Goal: Task Accomplishment & Management: Use online tool/utility

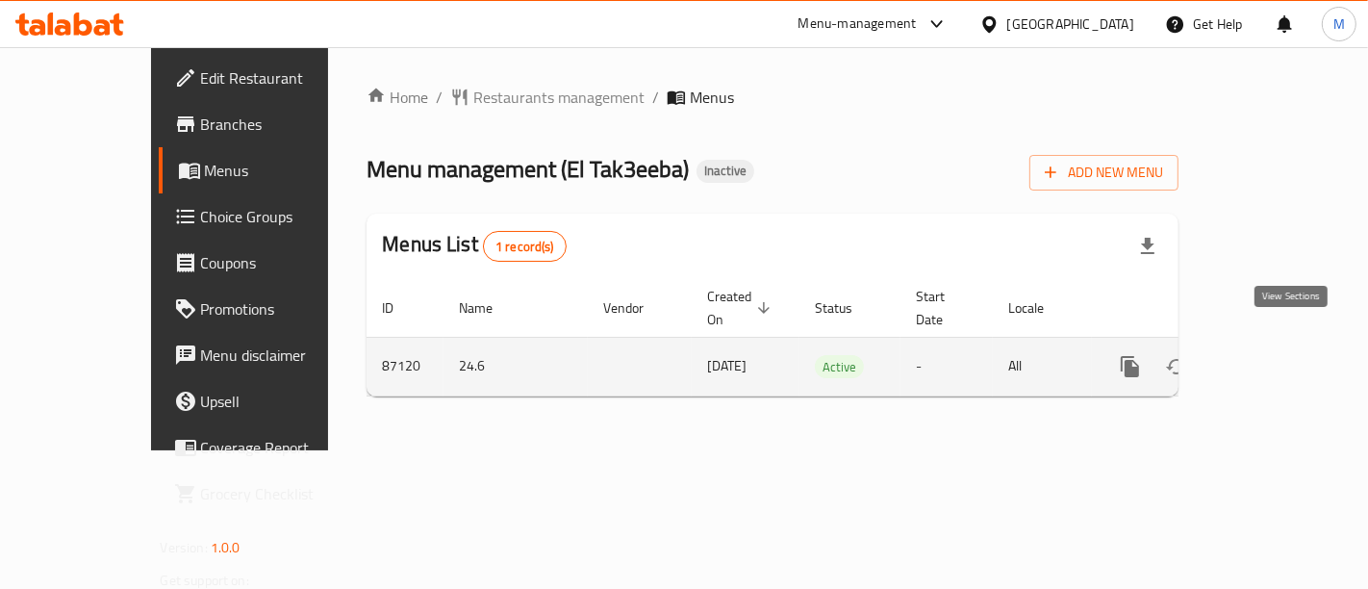
click at [1280, 355] on icon "enhanced table" at bounding box center [1268, 366] width 23 height 23
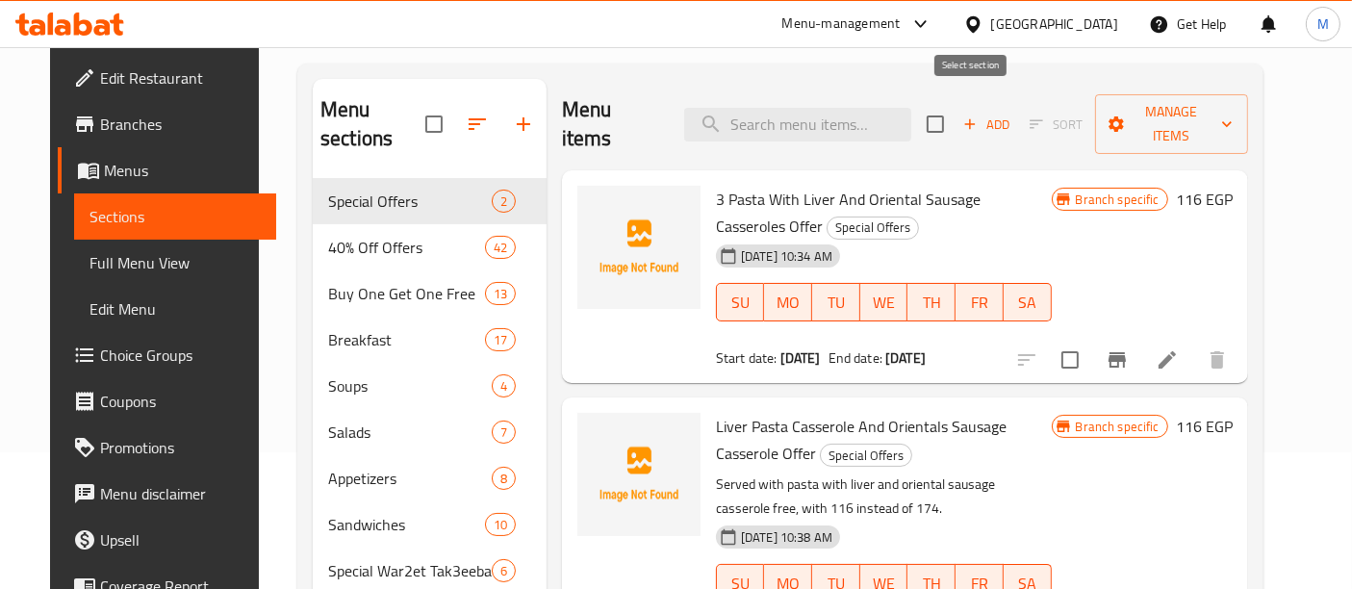
scroll to position [214, 0]
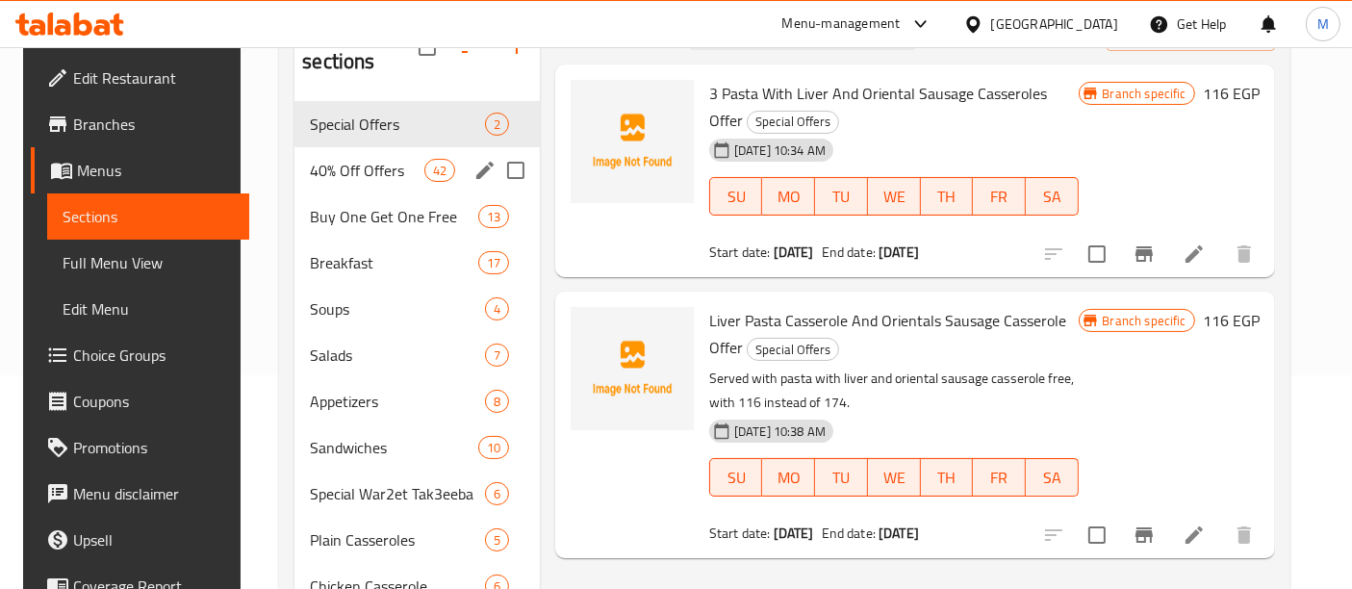
drag, startPoint x: 364, startPoint y: 133, endPoint x: 354, endPoint y: 180, distance: 48.1
click at [363, 159] on span "40% Off Offers" at bounding box center [367, 170] width 114 height 23
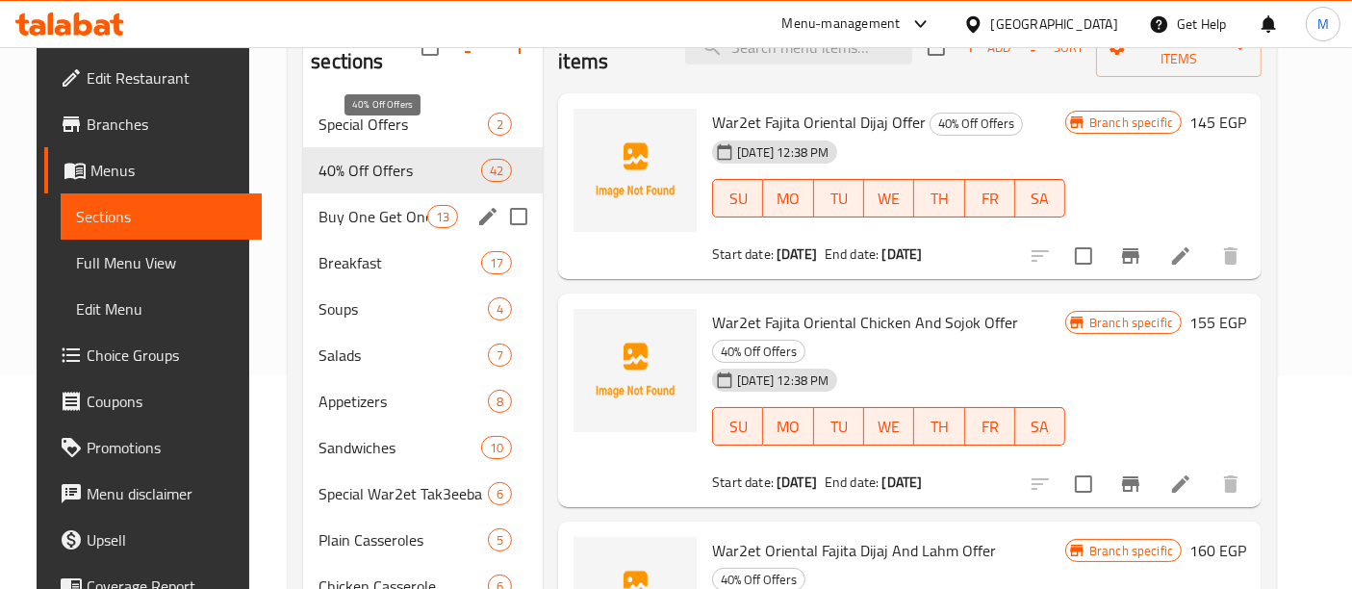
click at [353, 205] on span "Buy One Get One Free" at bounding box center [372, 216] width 109 height 23
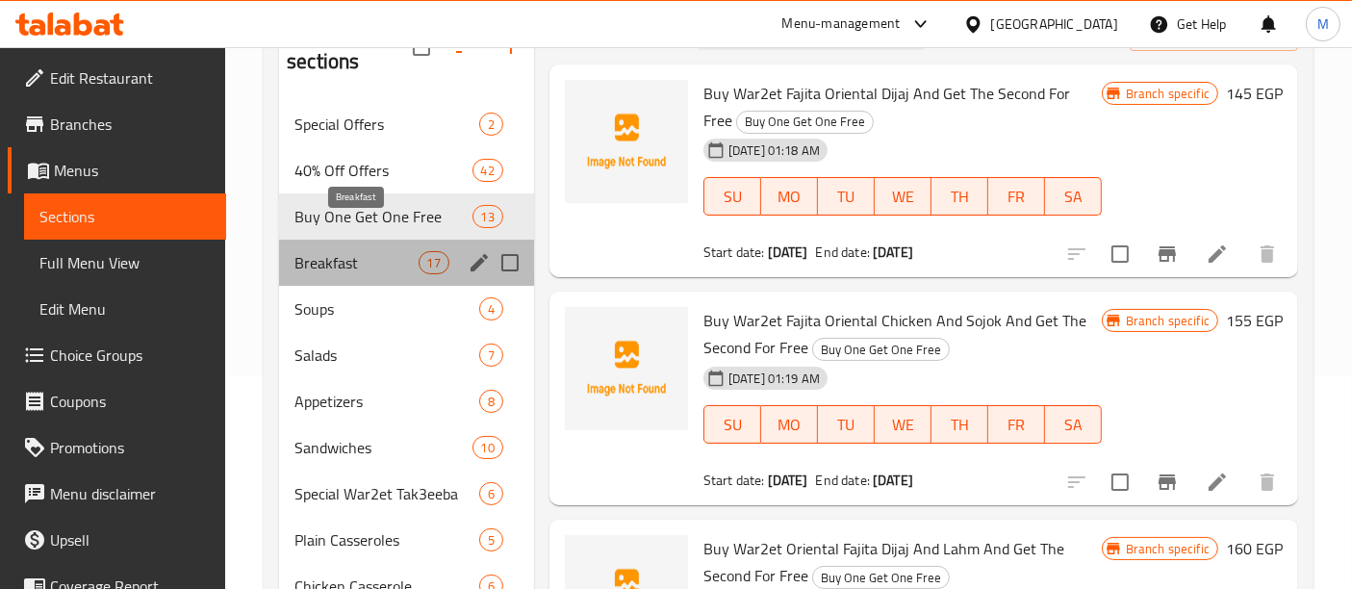
click at [346, 251] on span "Breakfast" at bounding box center [355, 262] width 123 height 23
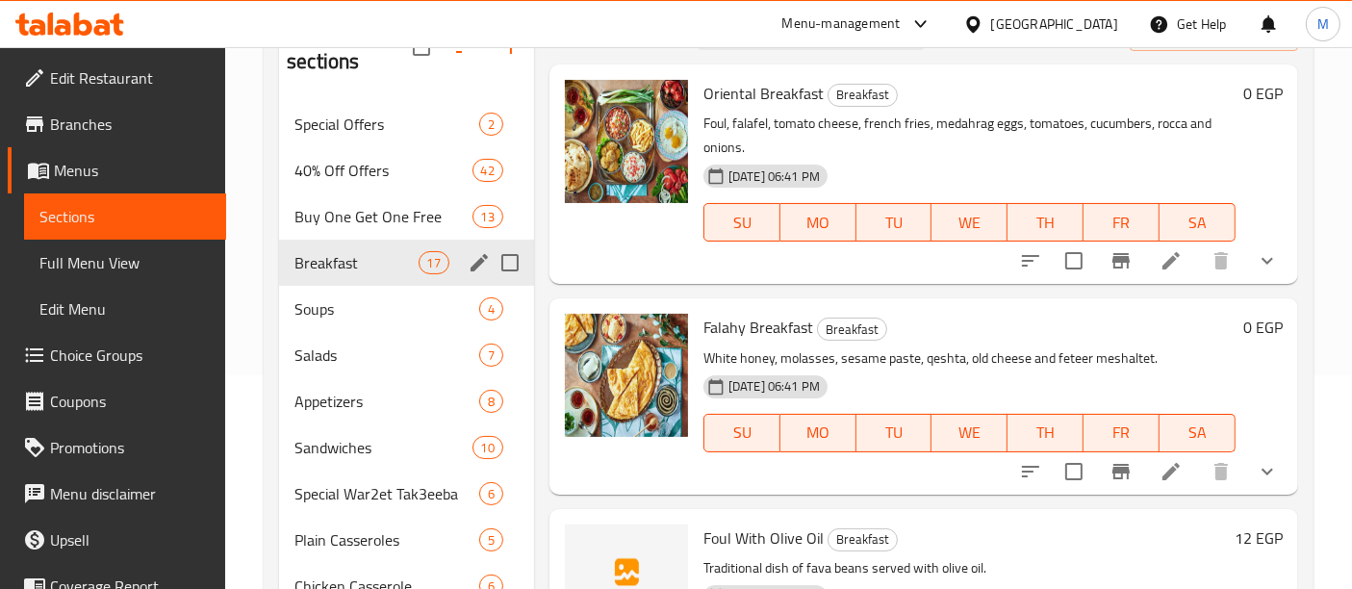
click at [330, 297] on span "Soups" at bounding box center [386, 308] width 185 height 23
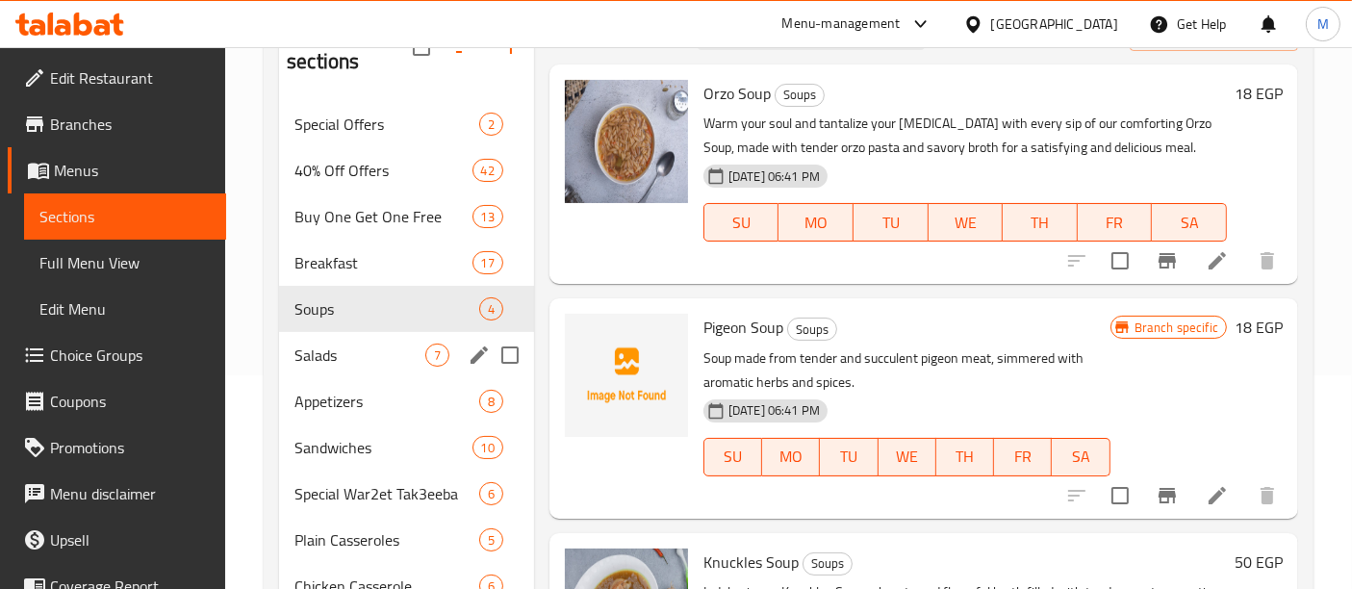
click at [327, 332] on div "Salads 7" at bounding box center [406, 355] width 255 height 46
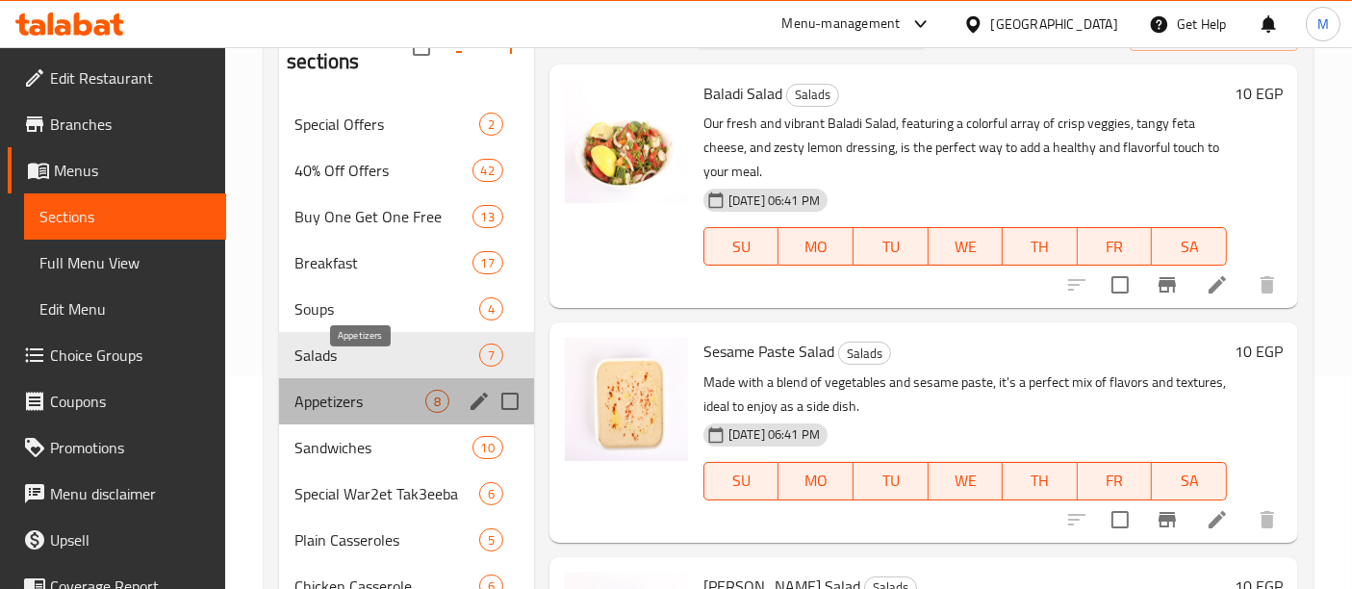
click at [335, 390] on span "Appetizers" at bounding box center [359, 401] width 131 height 23
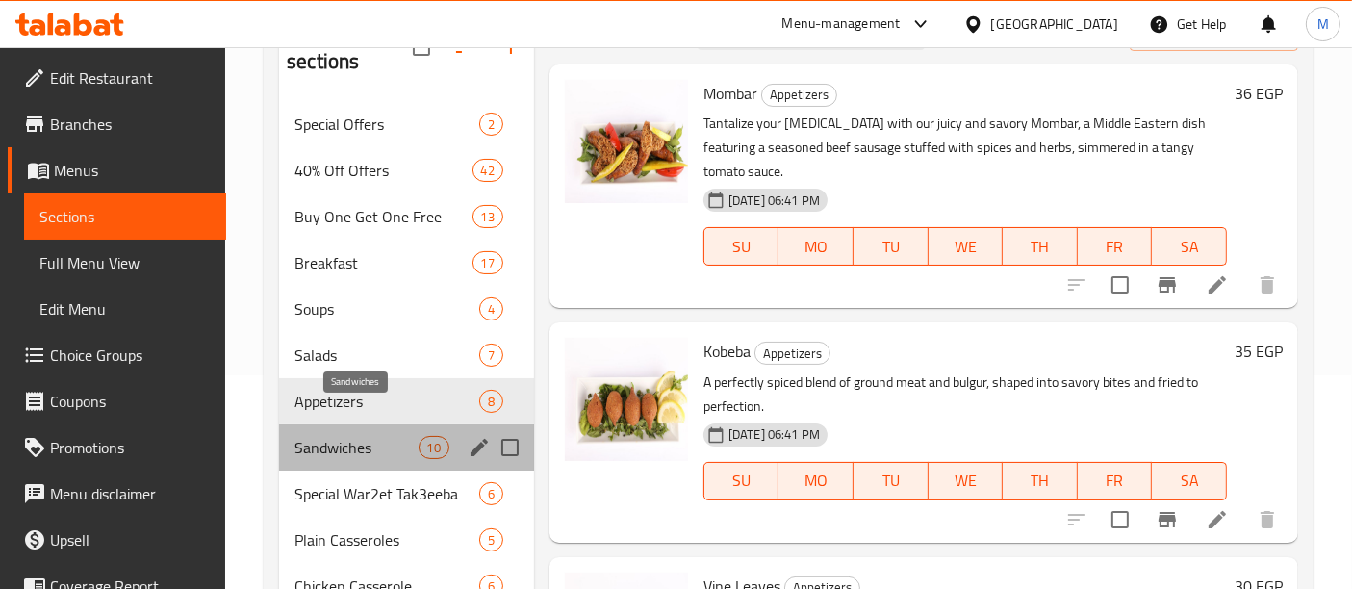
click at [335, 436] on span "Sandwiches" at bounding box center [355, 447] width 123 height 23
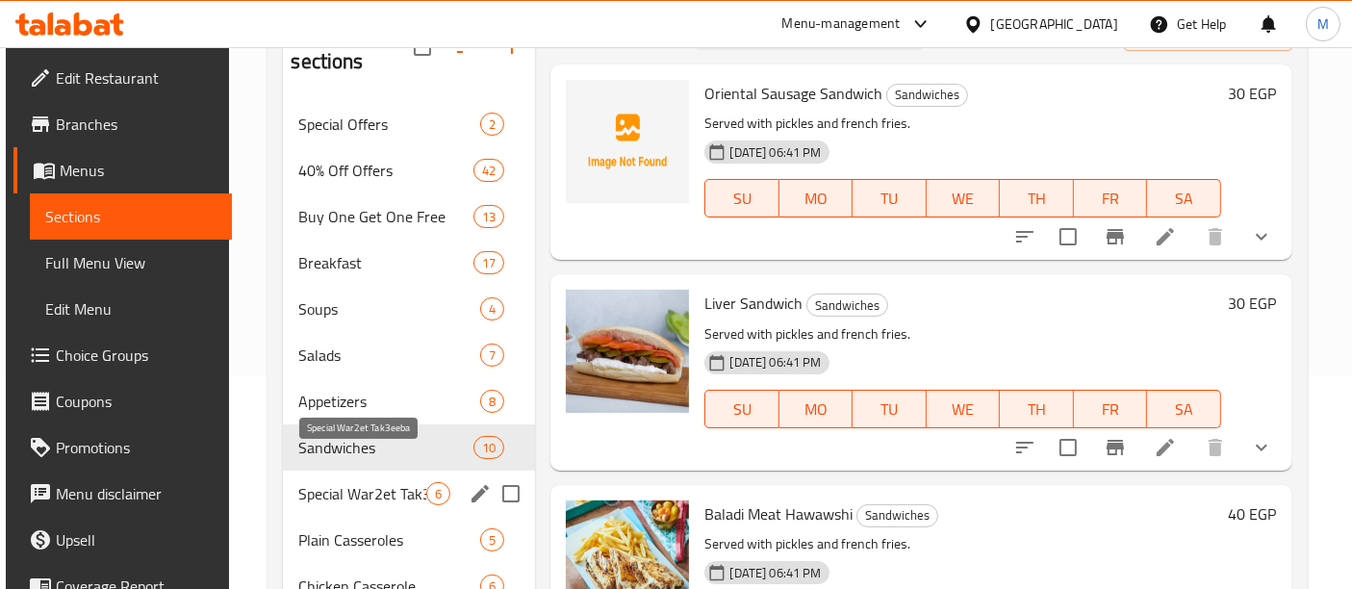
click at [340, 482] on span "Special War2et Tak3eeba" at bounding box center [362, 493] width 128 height 23
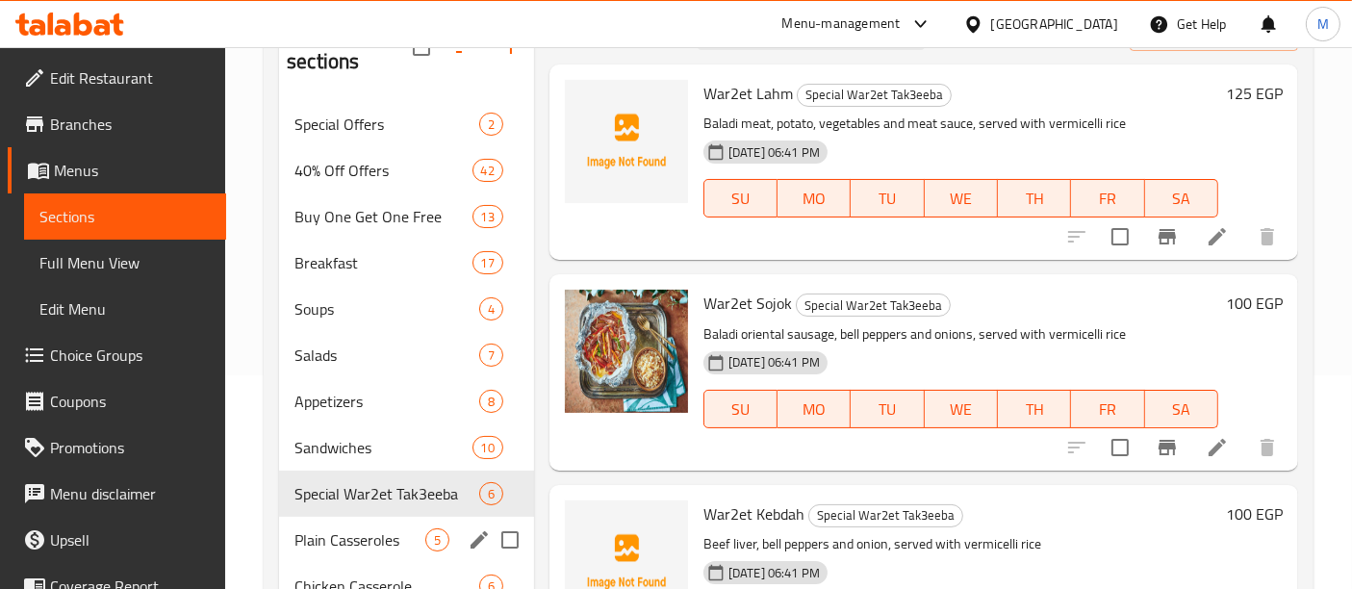
click at [358, 523] on div "Plain Casseroles 5" at bounding box center [406, 540] width 255 height 46
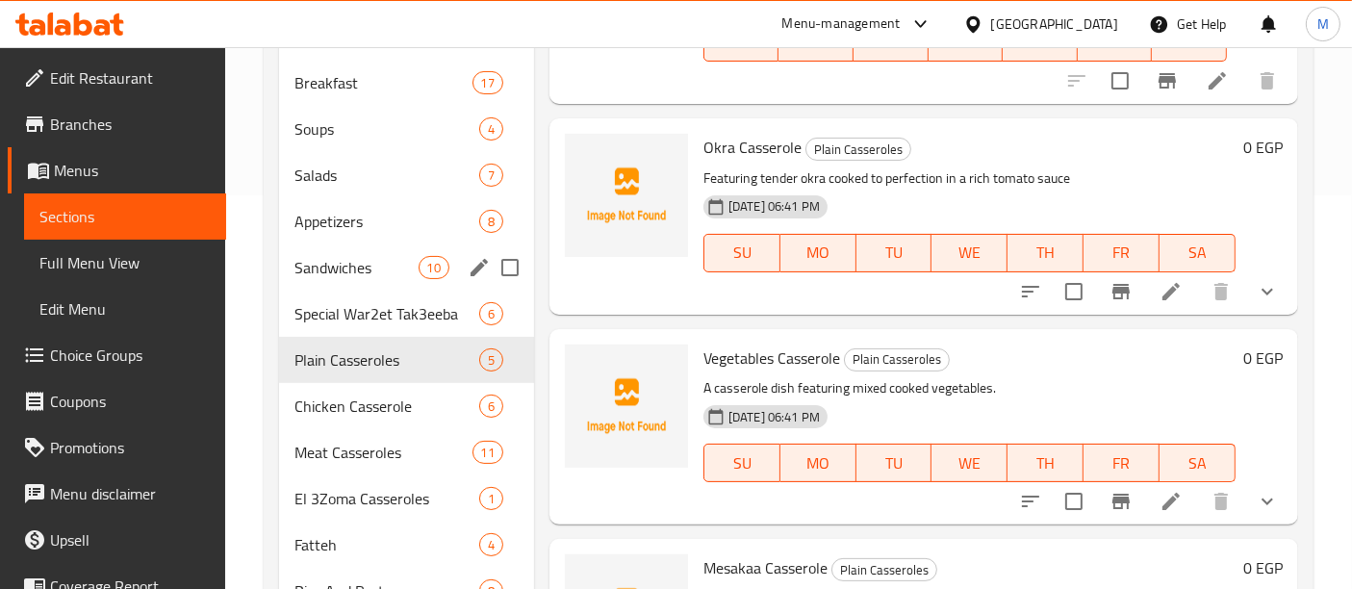
scroll to position [427, 0]
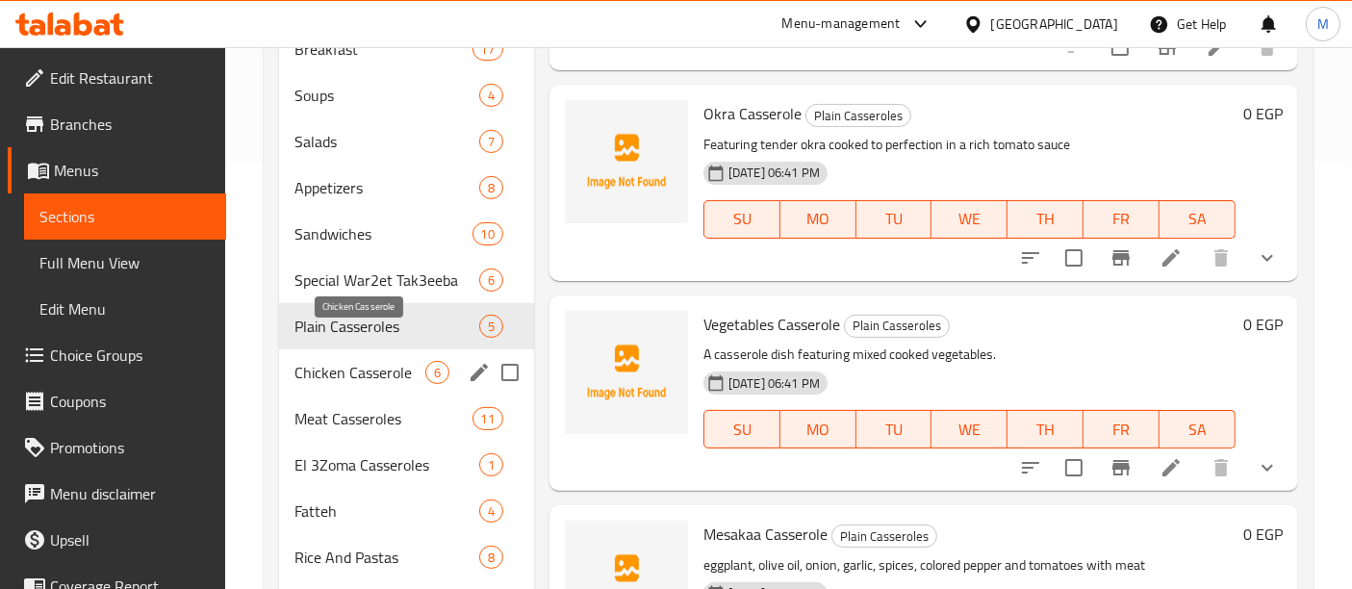
click at [335, 361] on span "Chicken Casserole" at bounding box center [359, 372] width 131 height 23
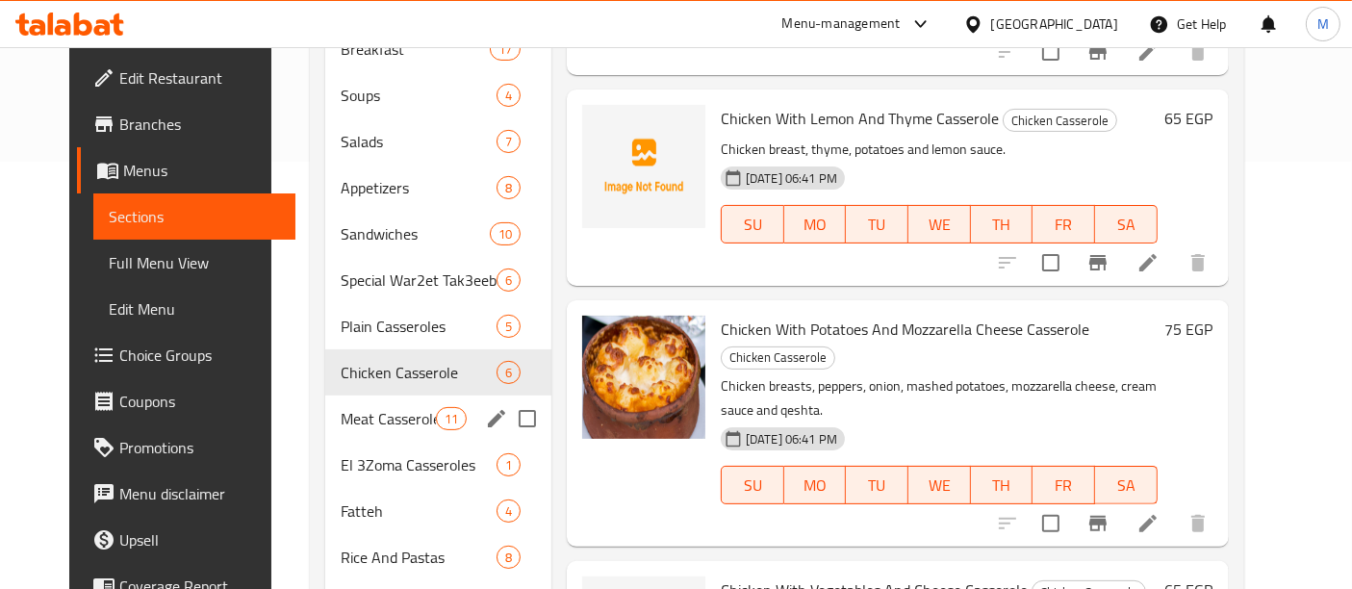
click at [341, 407] on span "Meat Casseroles" at bounding box center [388, 418] width 94 height 23
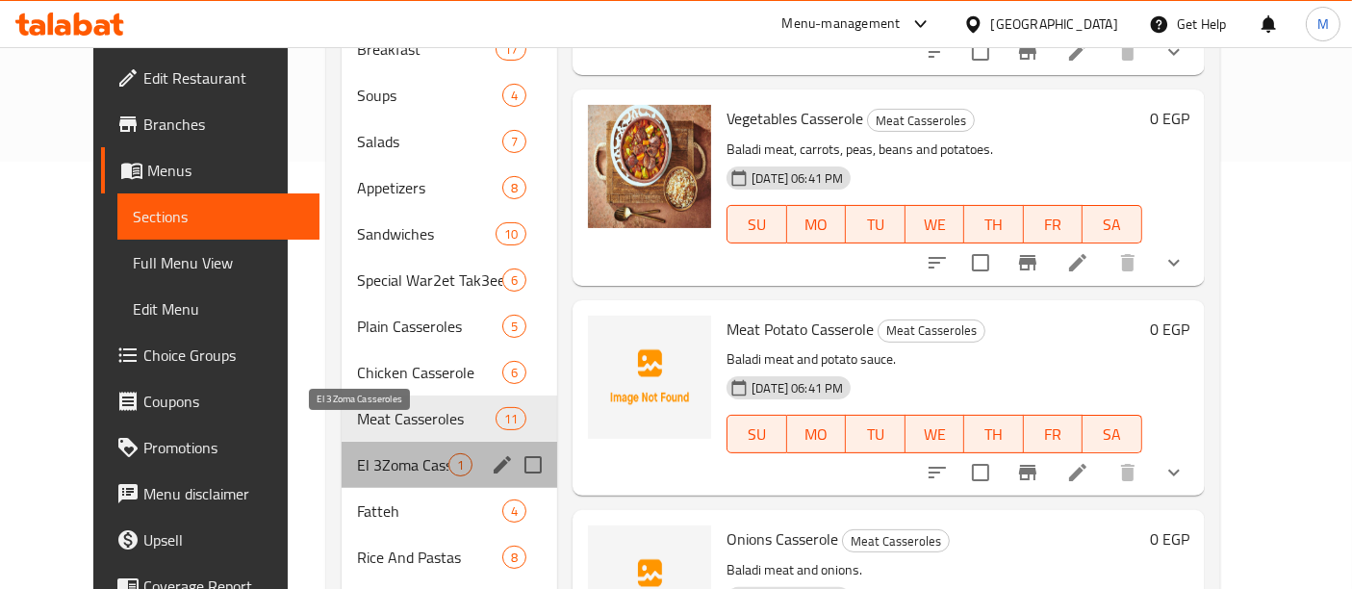
click at [357, 453] on span "El 3Zoma Casseroles" at bounding box center [402, 464] width 91 height 23
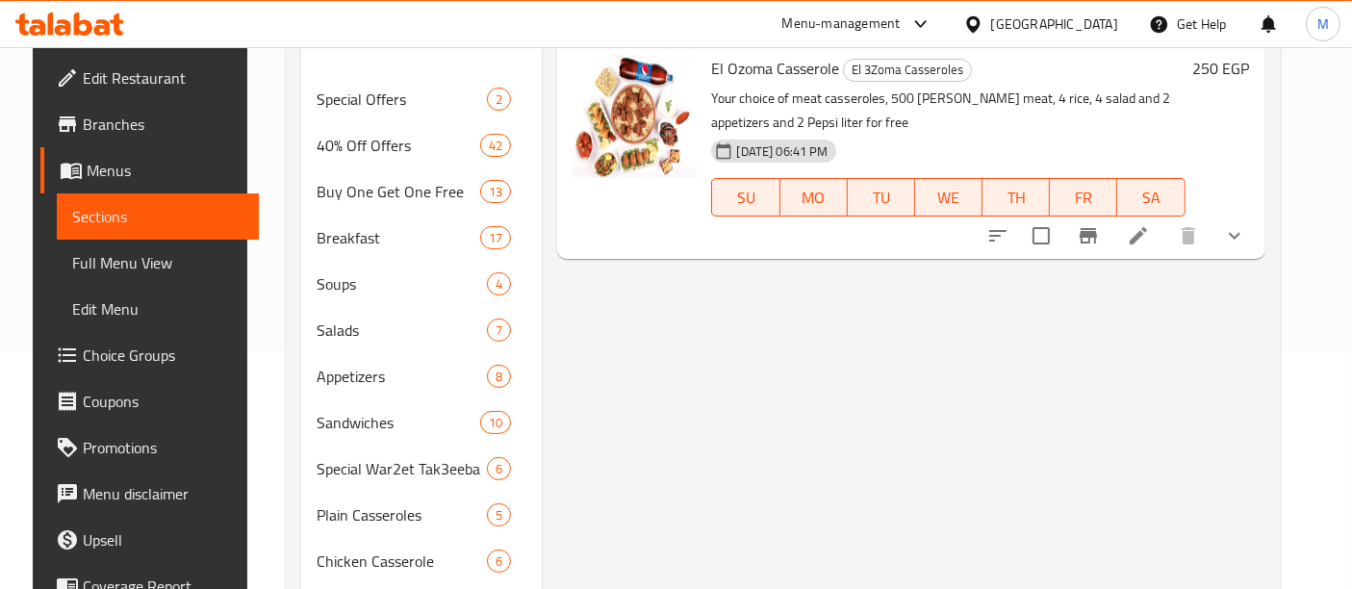
scroll to position [427, 0]
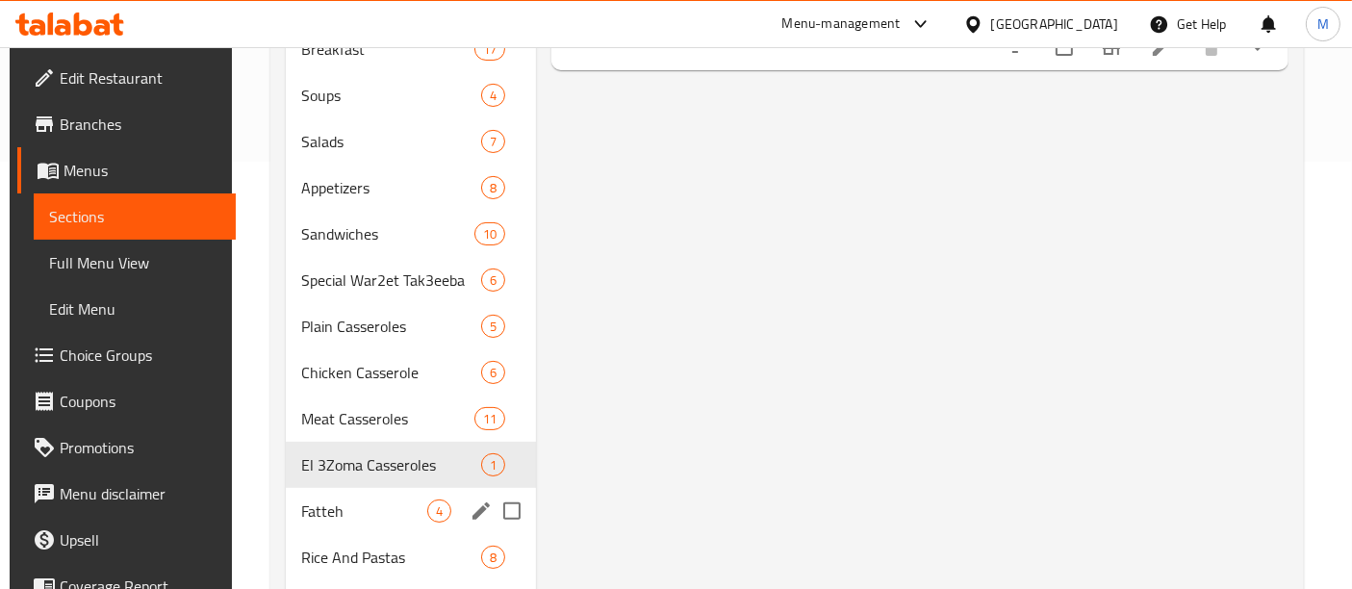
click at [329, 499] on span "Fatteh" at bounding box center [364, 510] width 126 height 23
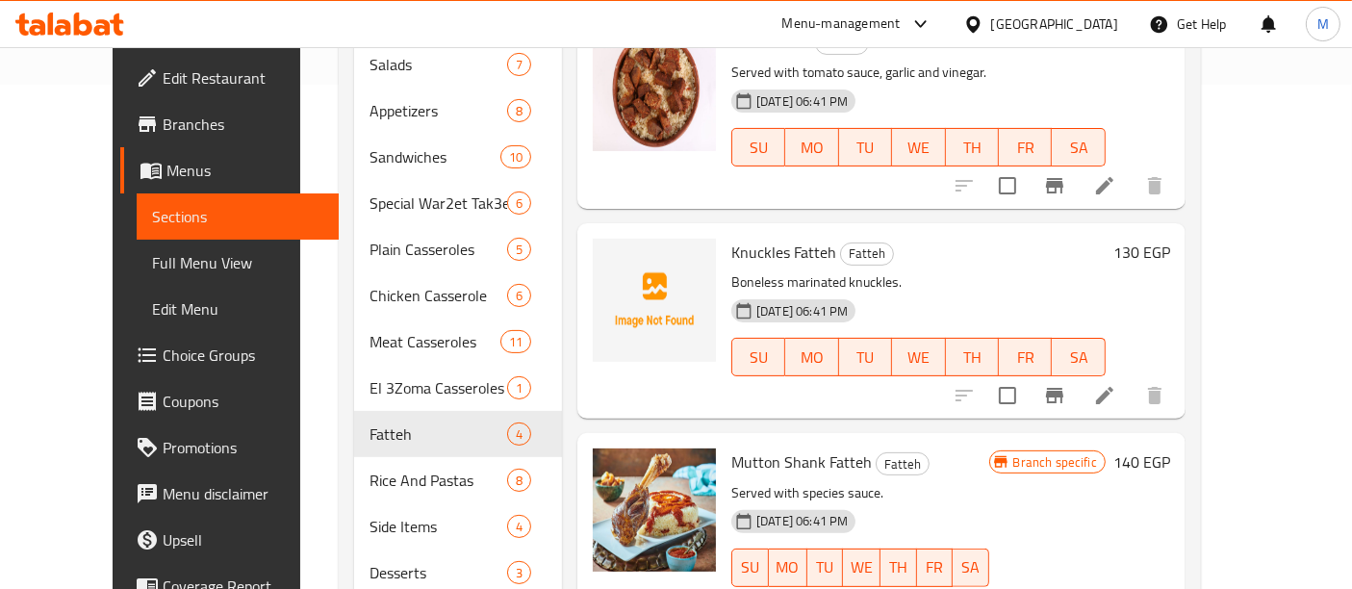
scroll to position [588, 0]
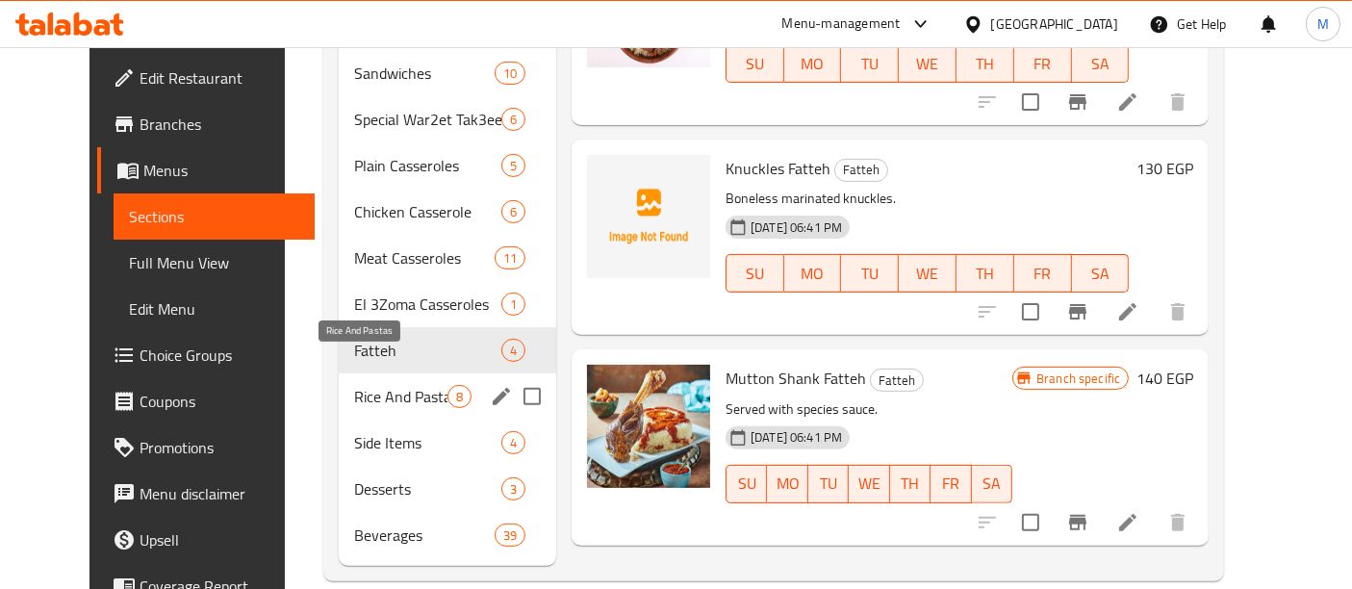
click at [371, 385] on span "Rice And Pastas" at bounding box center [400, 396] width 93 height 23
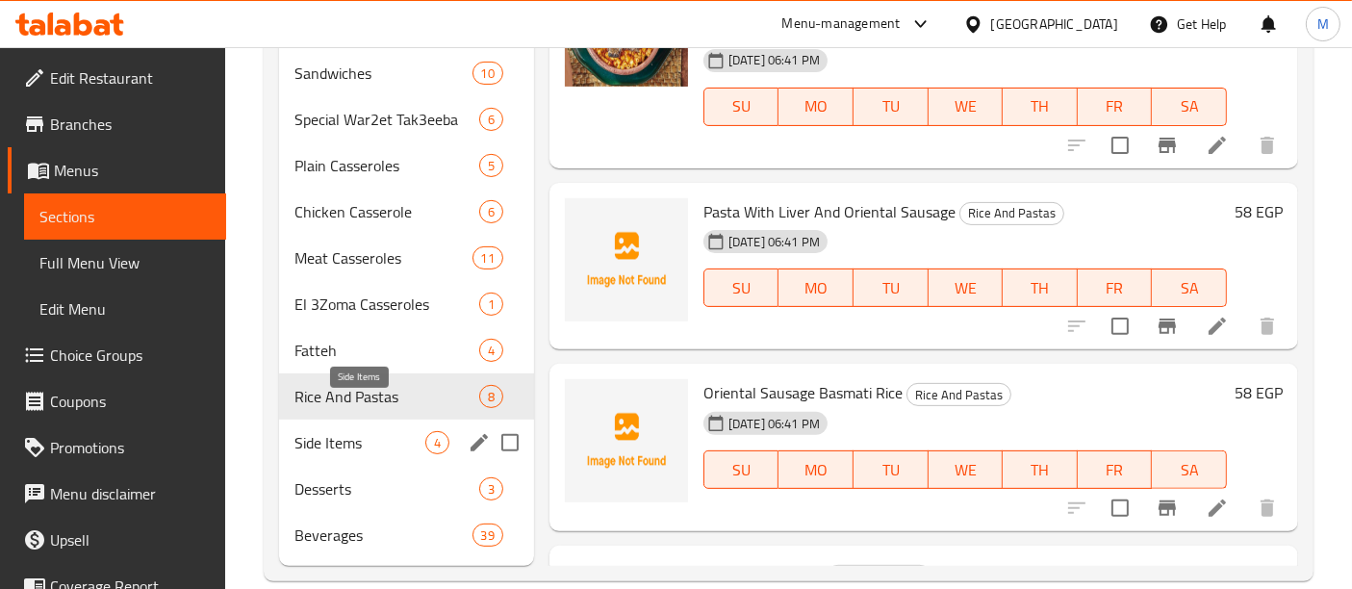
click at [385, 431] on span "Side Items" at bounding box center [359, 442] width 131 height 23
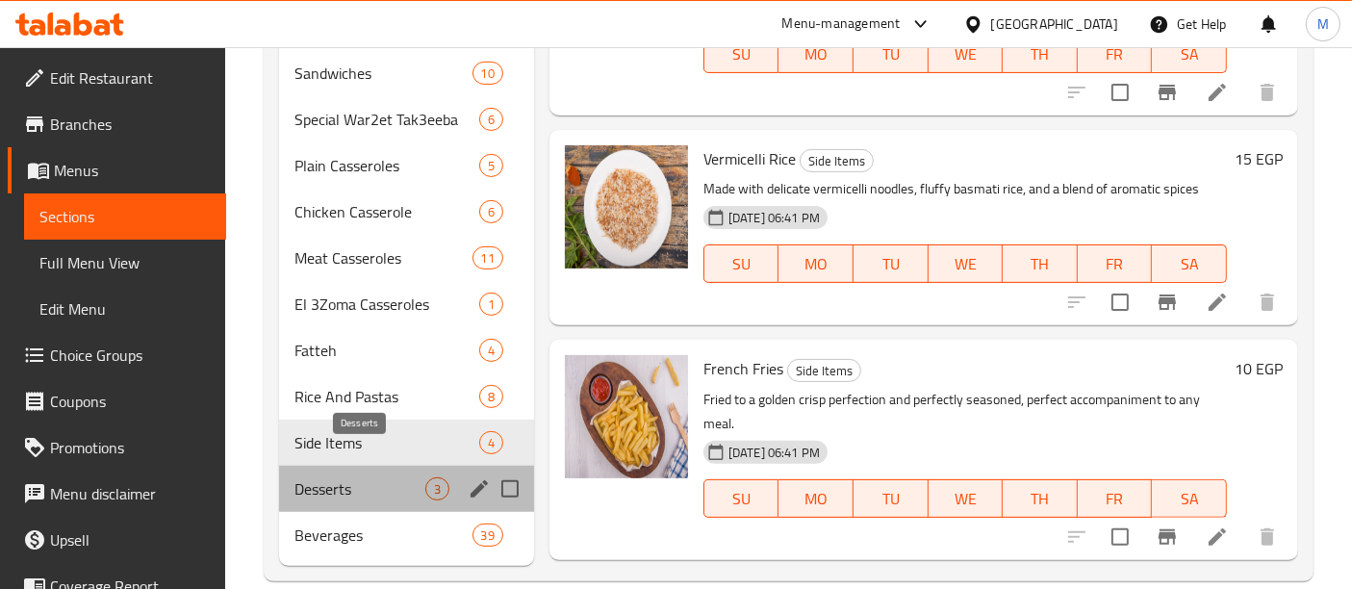
click at [367, 477] on span "Desserts" at bounding box center [359, 488] width 131 height 23
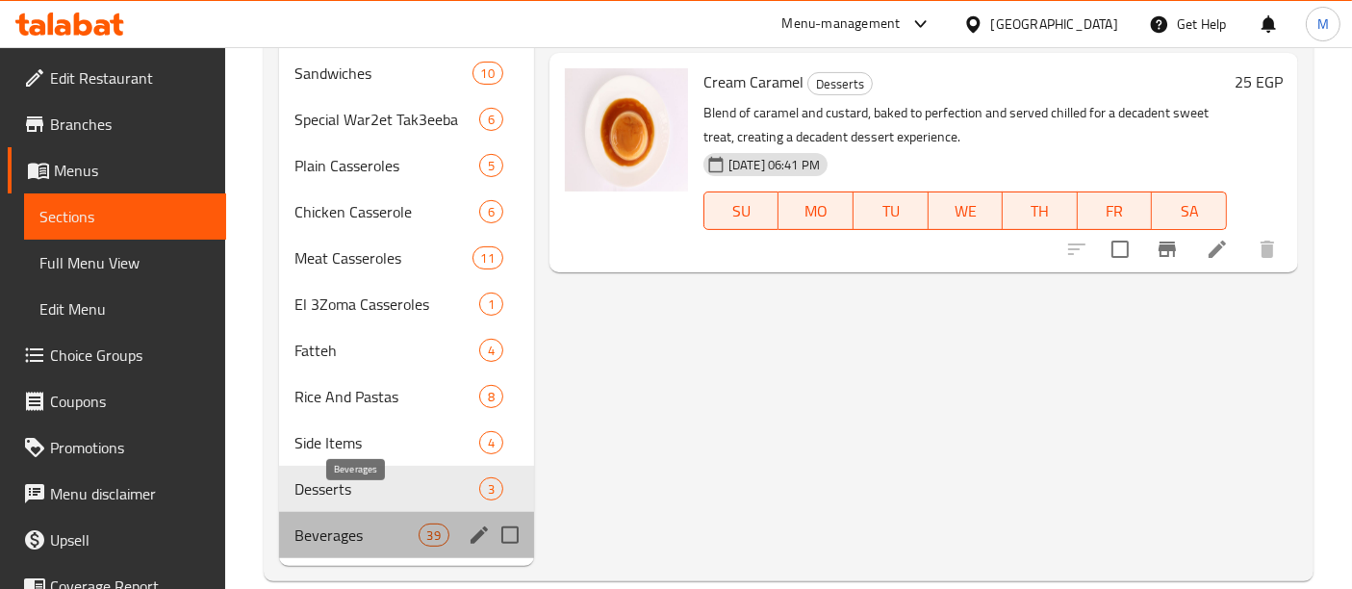
click at [372, 523] on span "Beverages" at bounding box center [355, 534] width 123 height 23
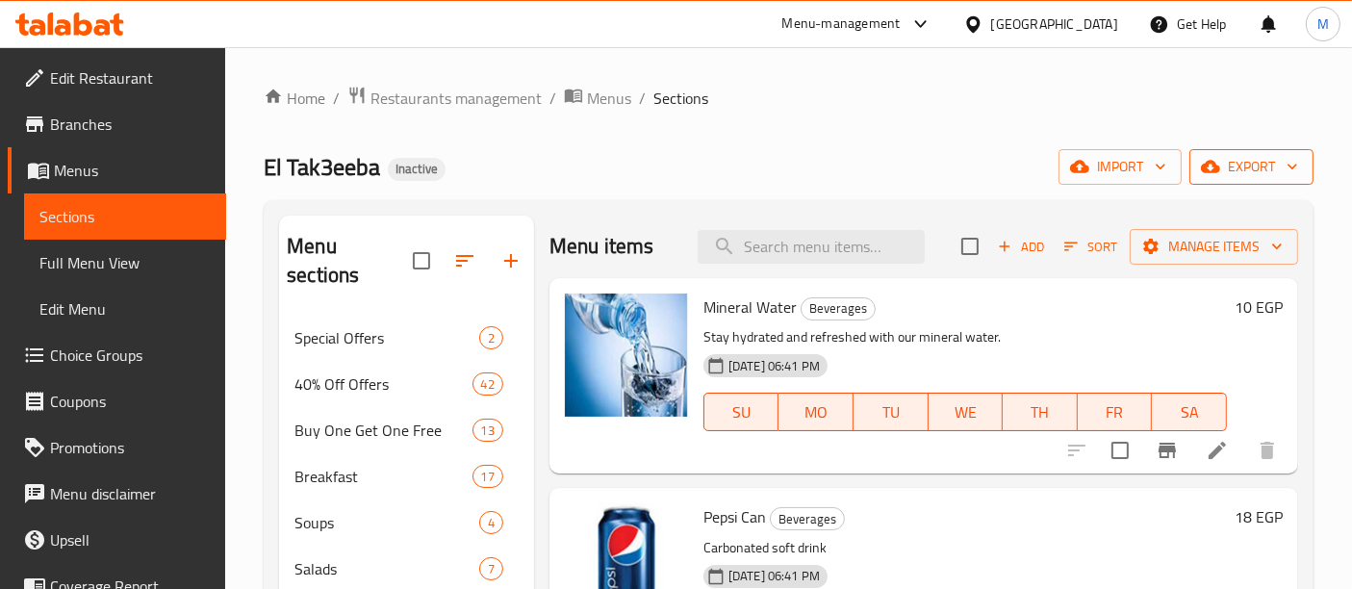
click at [1252, 164] on span "export" at bounding box center [1250, 167] width 93 height 24
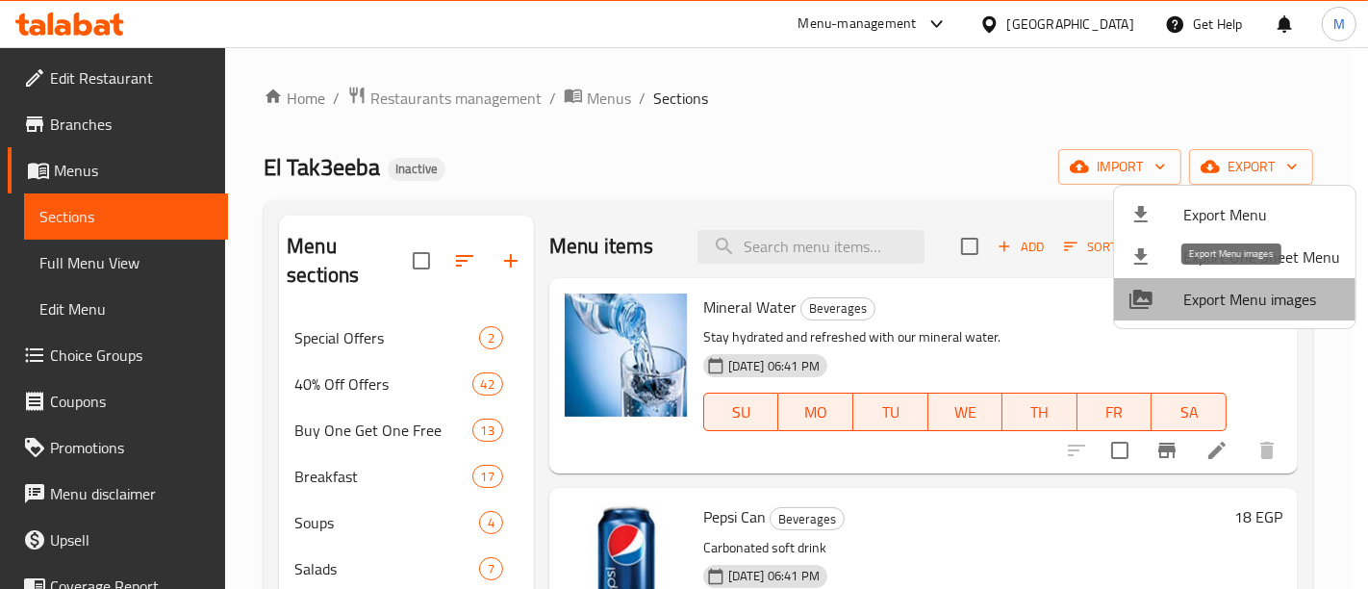
click at [1289, 302] on span "Export Menu images" at bounding box center [1261, 299] width 157 height 23
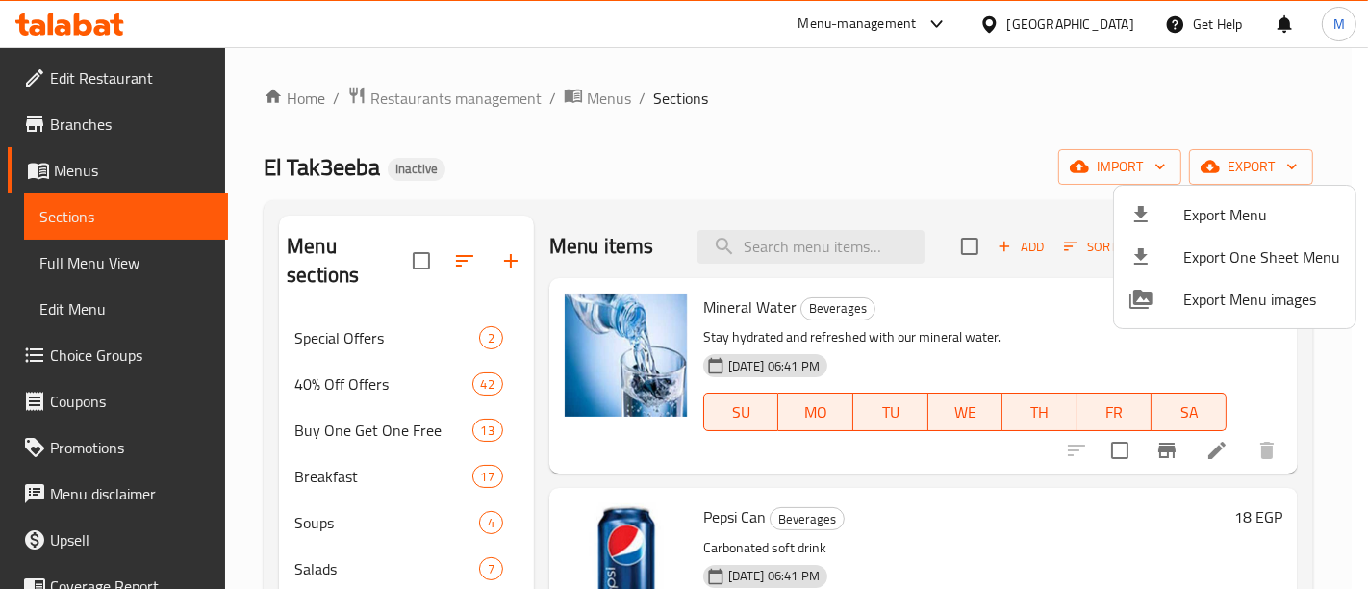
drag, startPoint x: 871, startPoint y: 133, endPoint x: 595, endPoint y: 119, distance: 275.4
click at [871, 133] on div at bounding box center [684, 294] width 1368 height 589
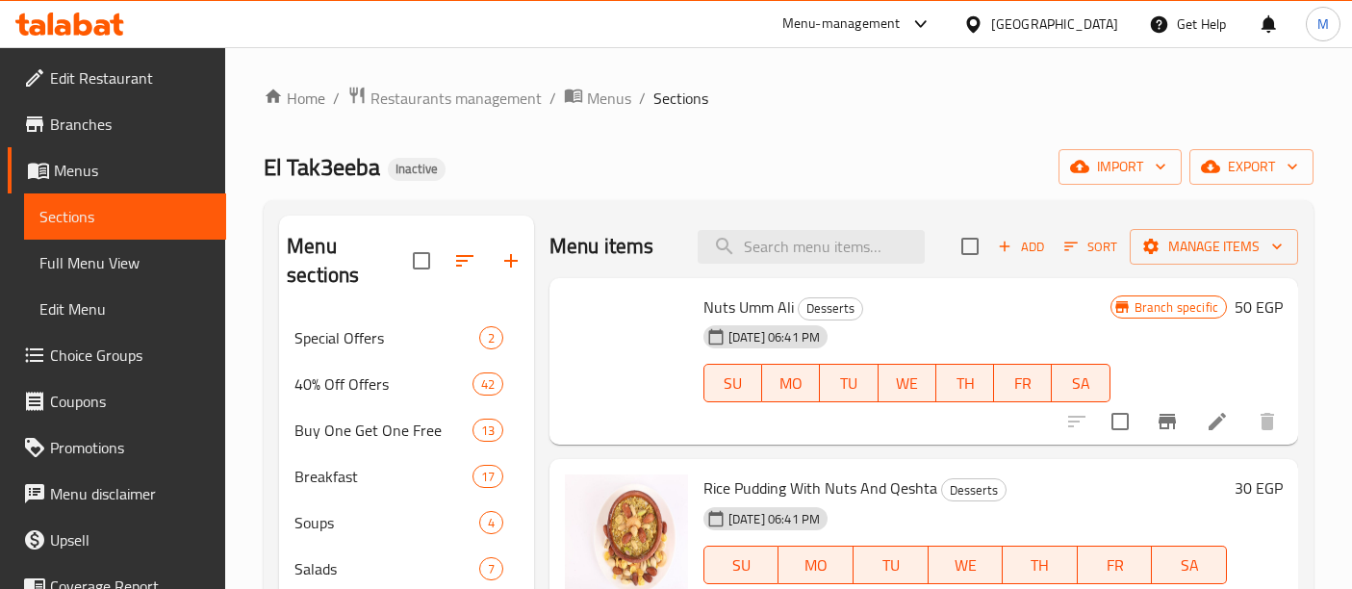
scroll to position [588, 0]
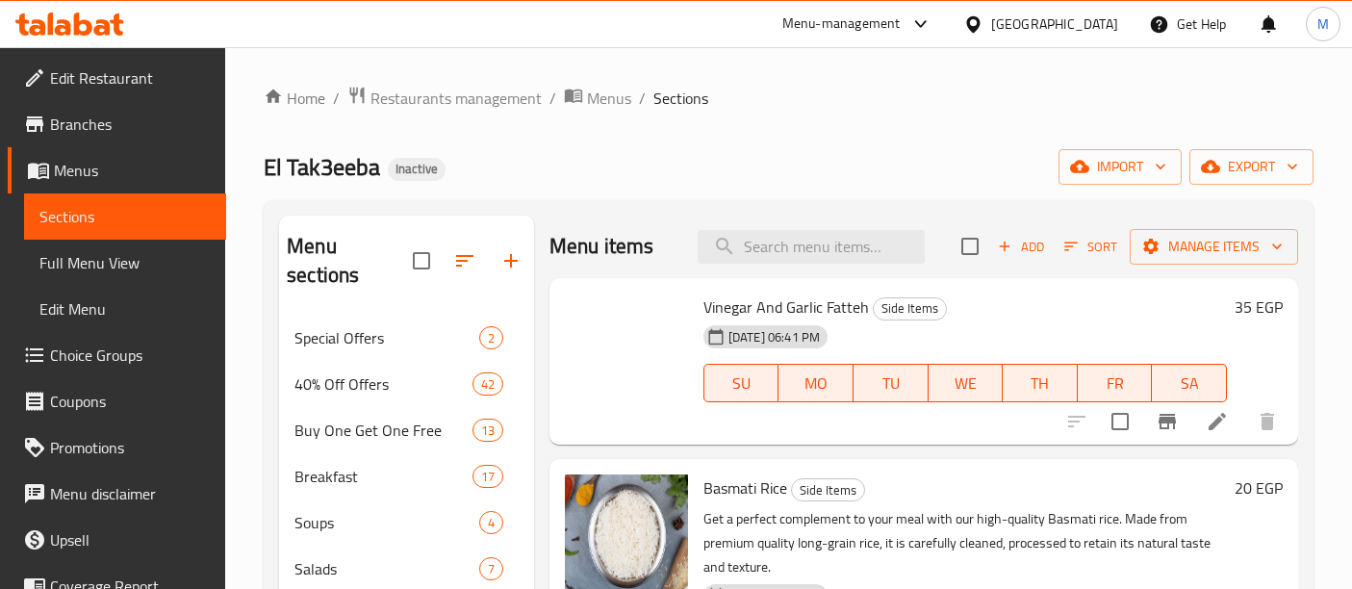
scroll to position [588, 0]
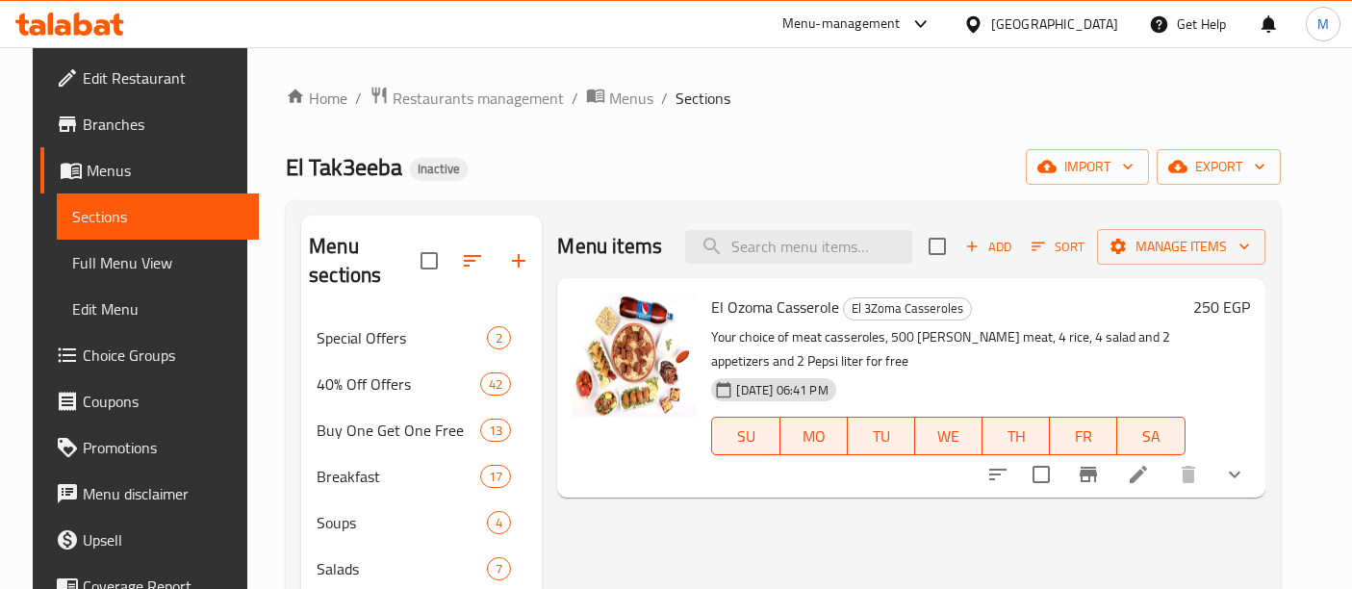
scroll to position [427, 0]
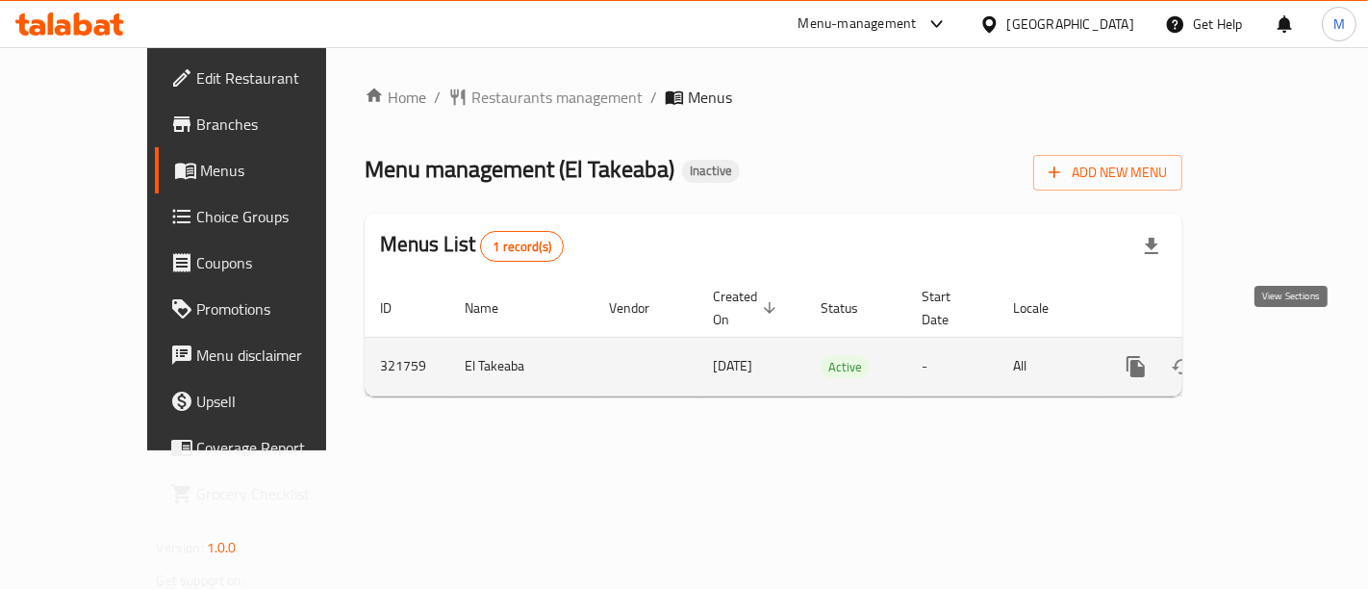
click at [1283, 358] on icon "enhanced table" at bounding box center [1274, 366] width 17 height 17
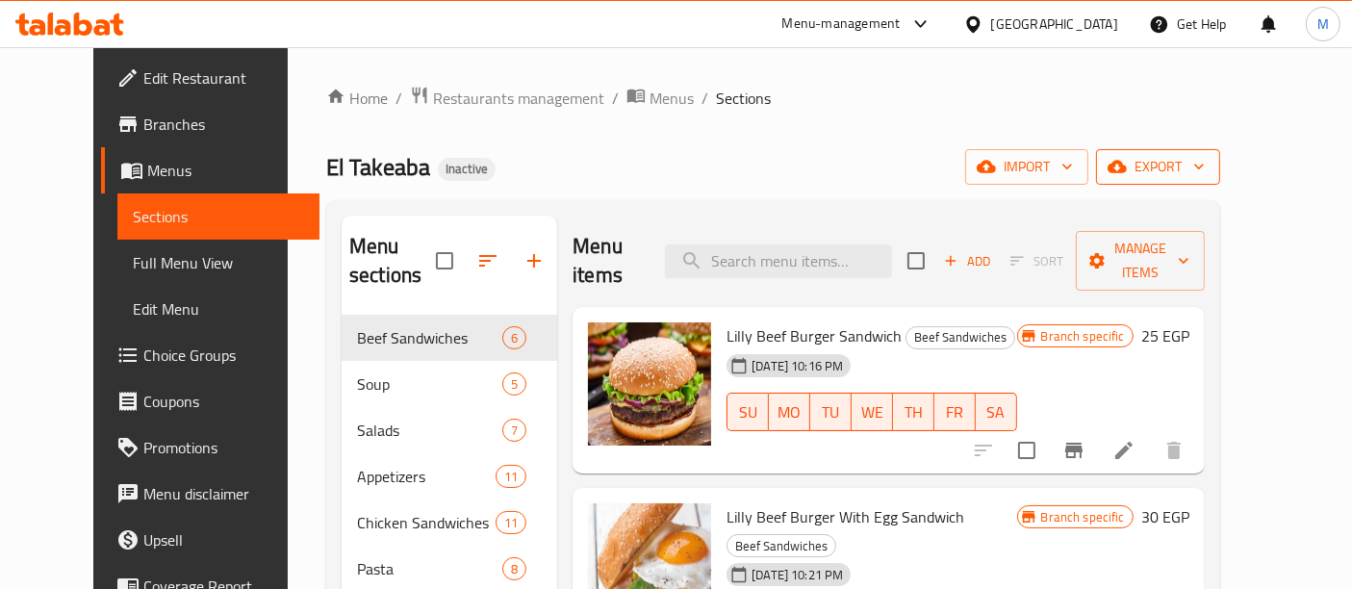
click at [1204, 161] on span "export" at bounding box center [1157, 167] width 93 height 24
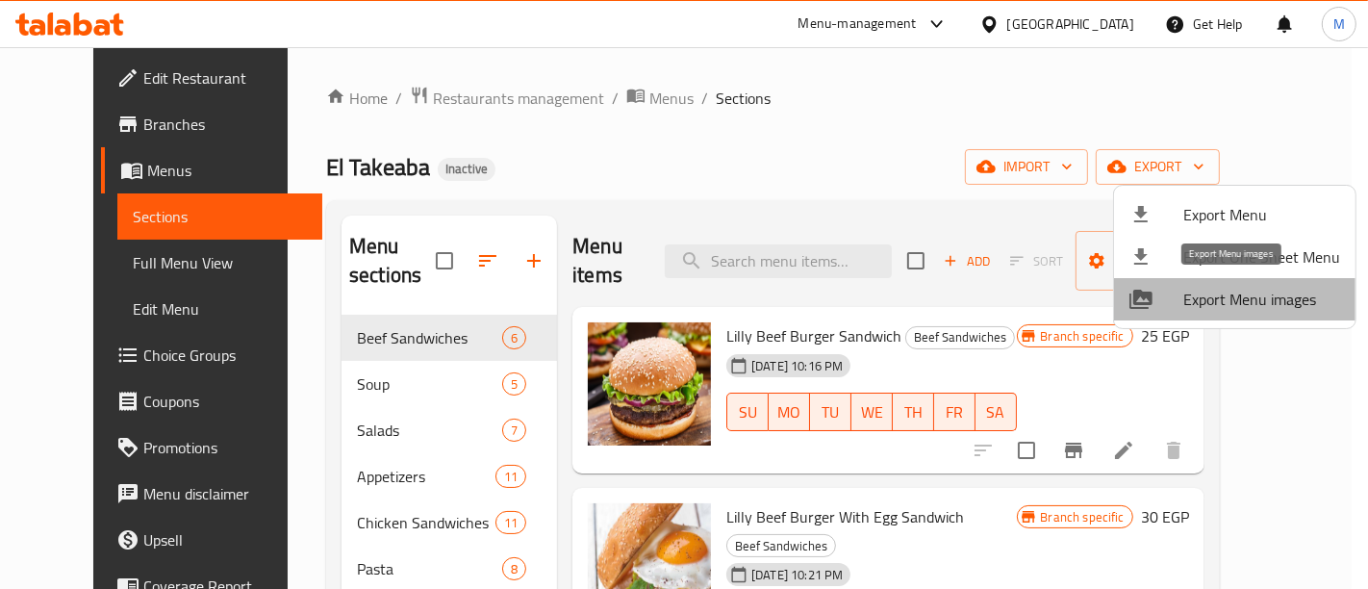
click at [1240, 291] on span "Export Menu images" at bounding box center [1261, 299] width 157 height 23
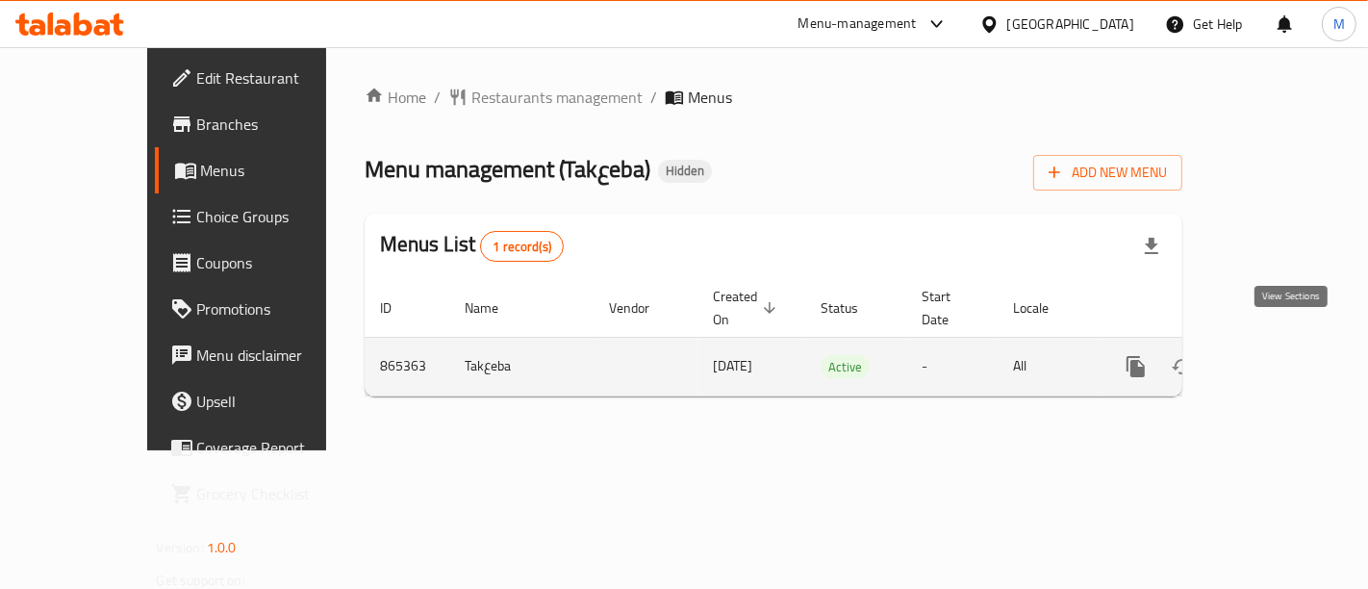
click at [1286, 355] on icon "enhanced table" at bounding box center [1274, 366] width 23 height 23
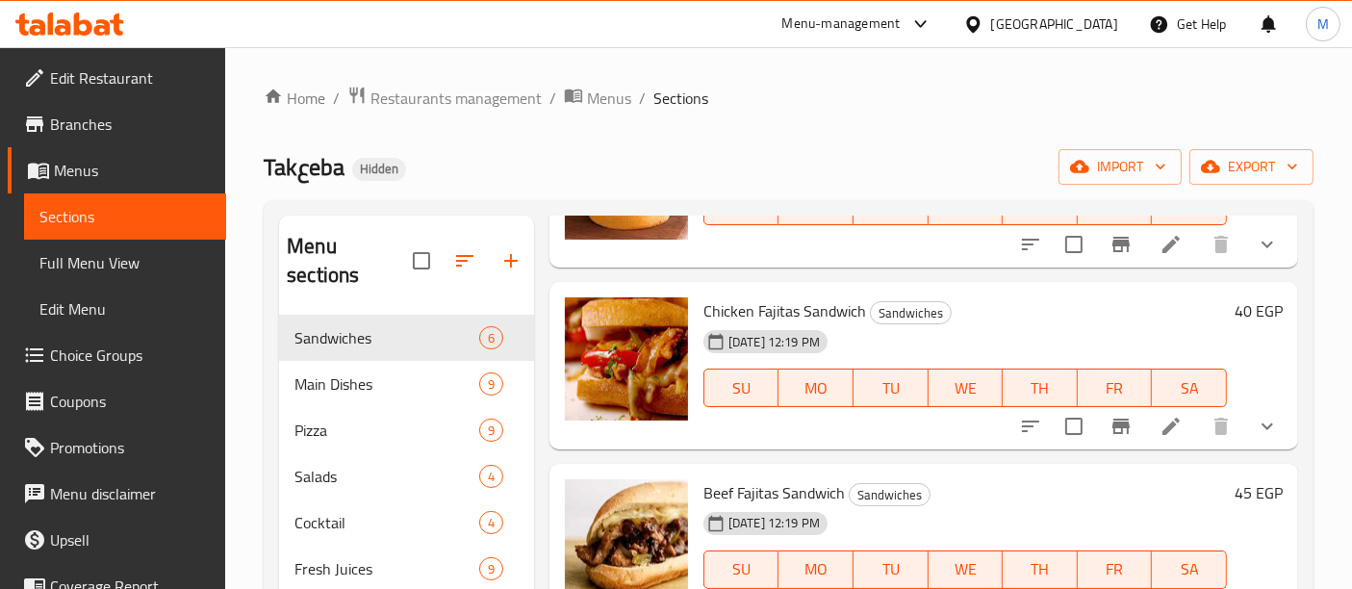
scroll to position [681, 0]
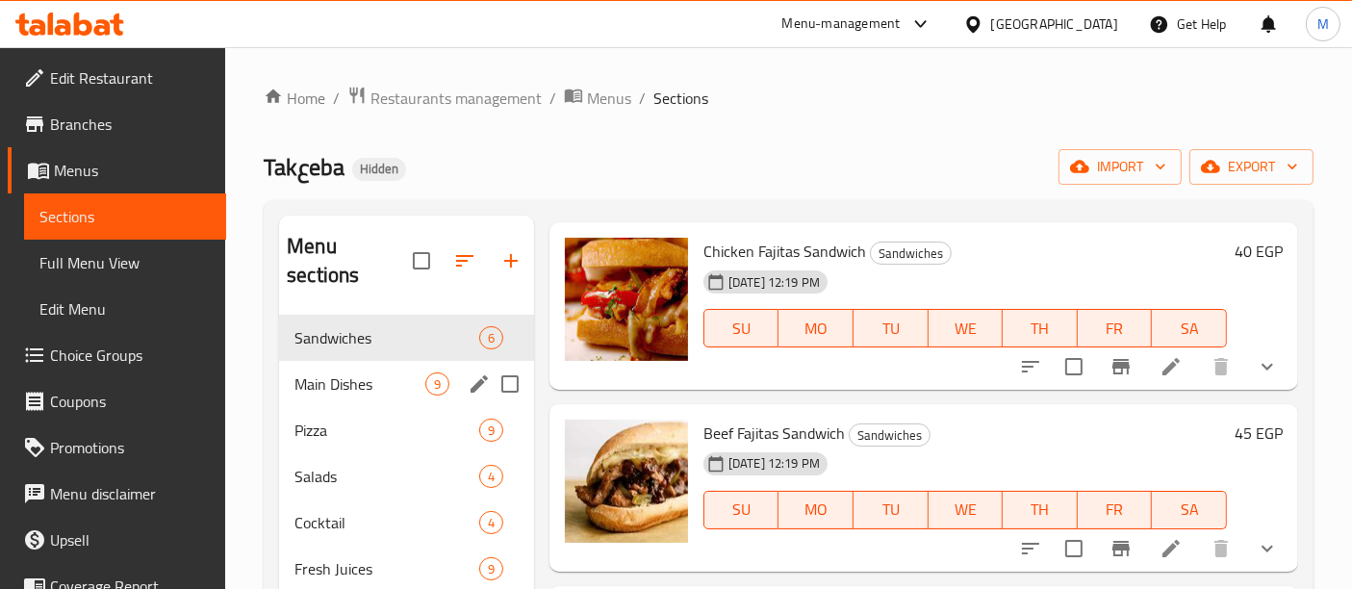
click at [391, 372] on span "Main Dishes" at bounding box center [359, 383] width 131 height 23
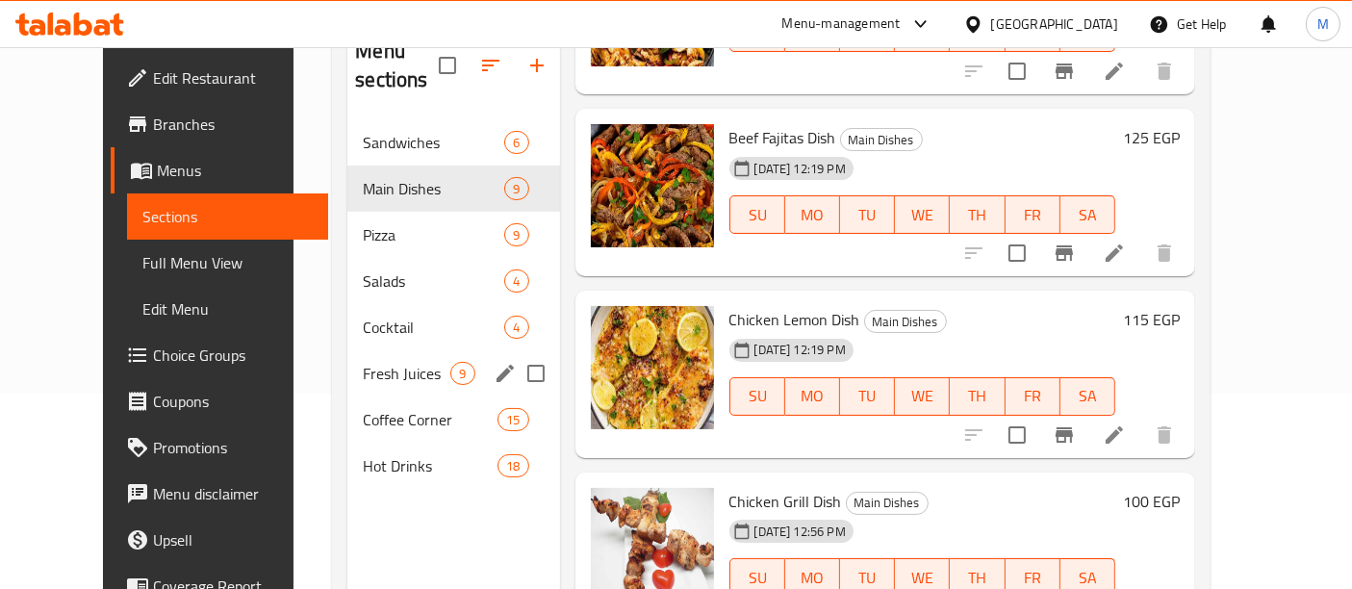
scroll to position [214, 0]
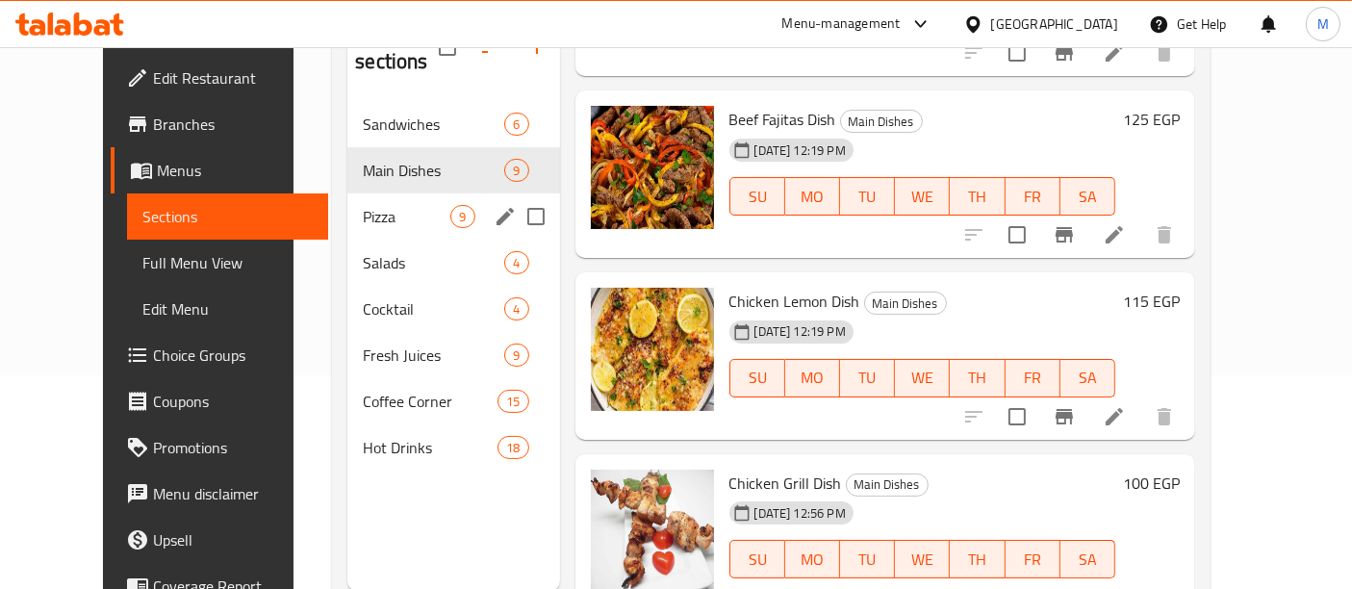
click at [370, 193] on div "Pizza 9" at bounding box center [453, 216] width 212 height 46
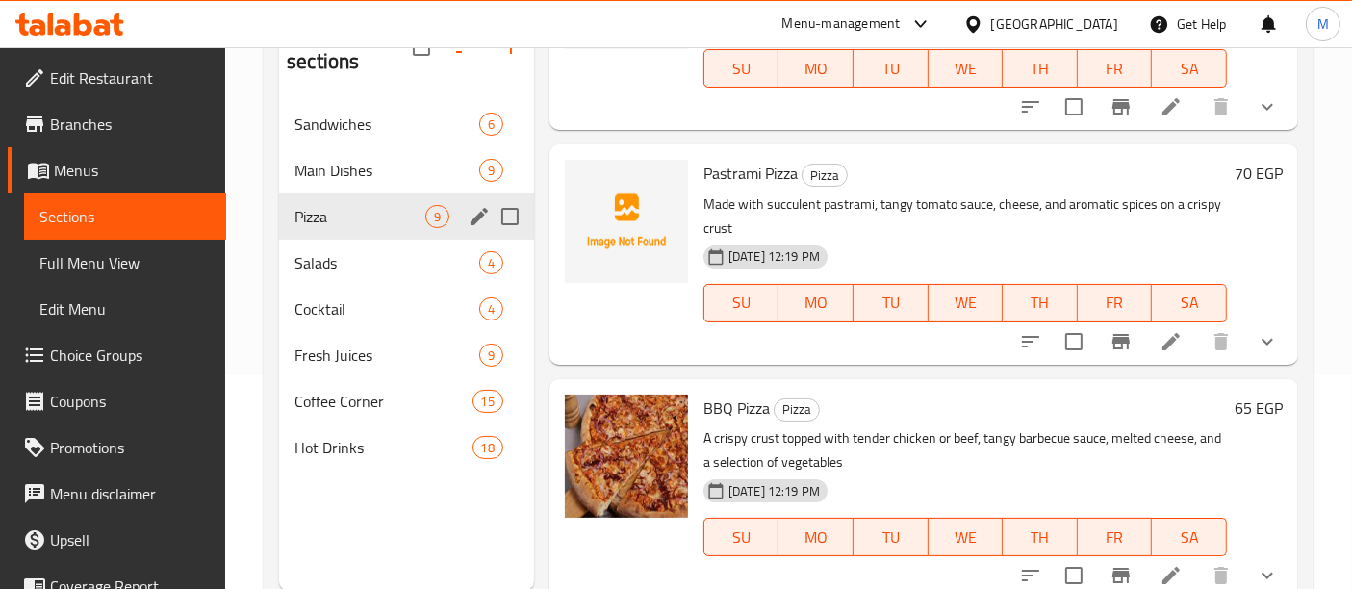
click at [366, 202] on div "Pizza 9" at bounding box center [406, 216] width 255 height 46
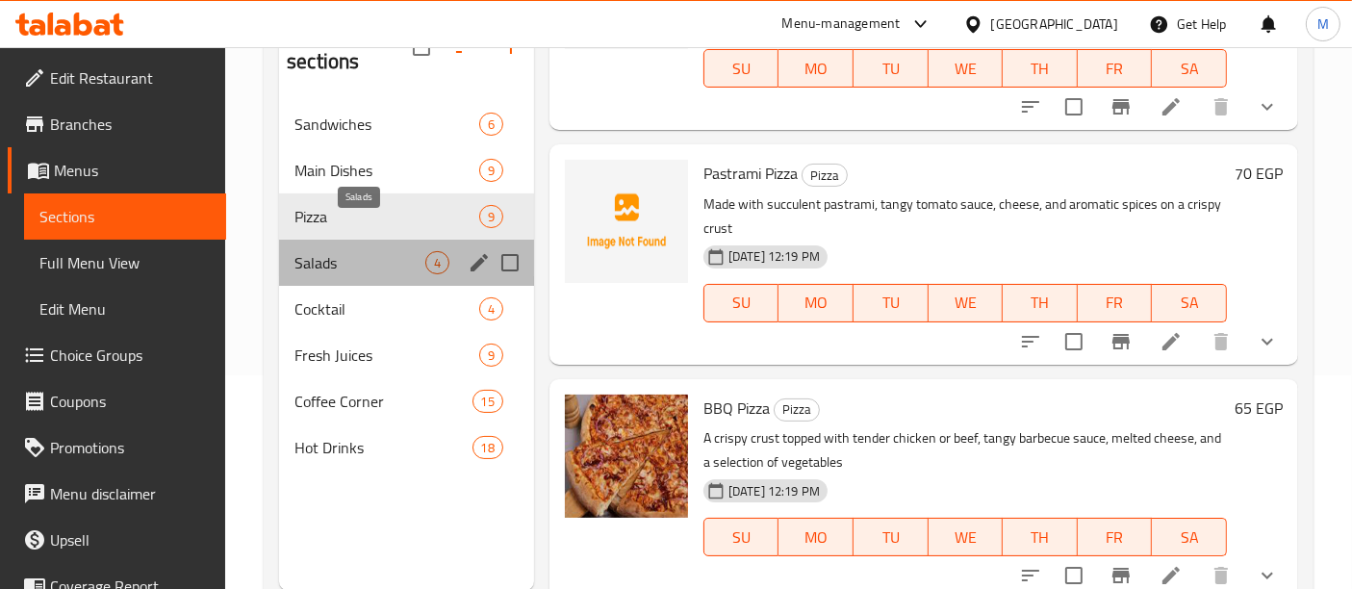
click at [356, 251] on span "Salads" at bounding box center [359, 262] width 131 height 23
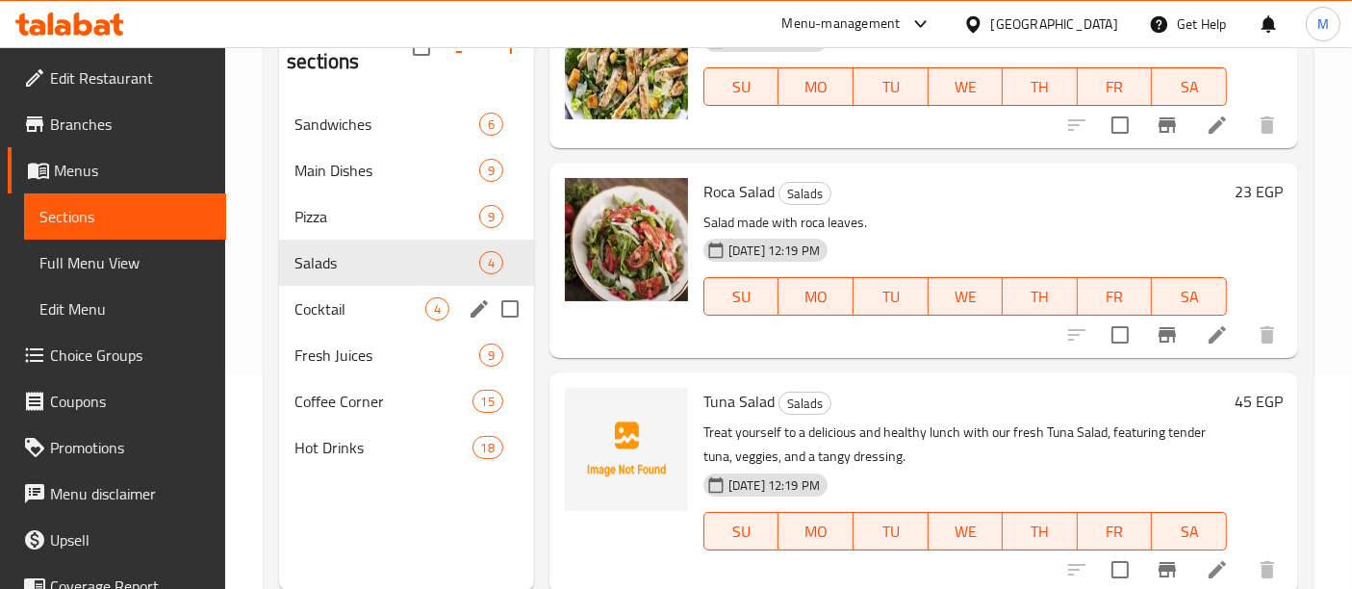
click at [347, 297] on span "Cocktail" at bounding box center [359, 308] width 131 height 23
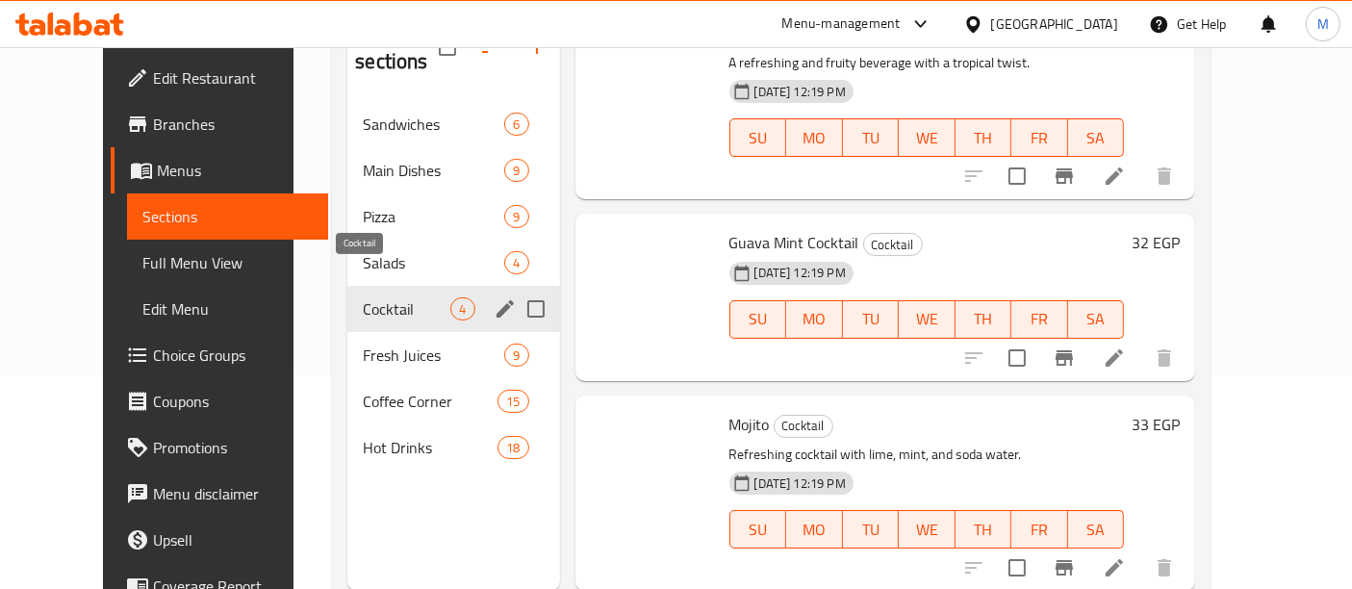
scroll to position [241, 0]
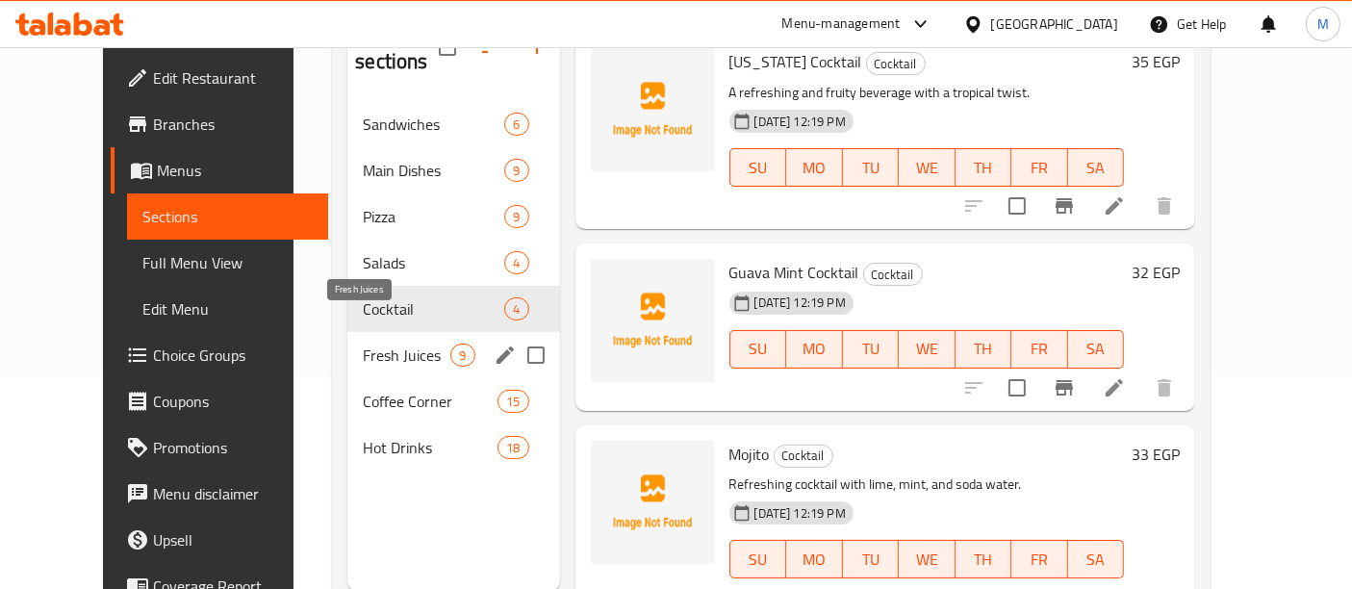
click at [363, 343] on span "Fresh Juices" at bounding box center [407, 354] width 88 height 23
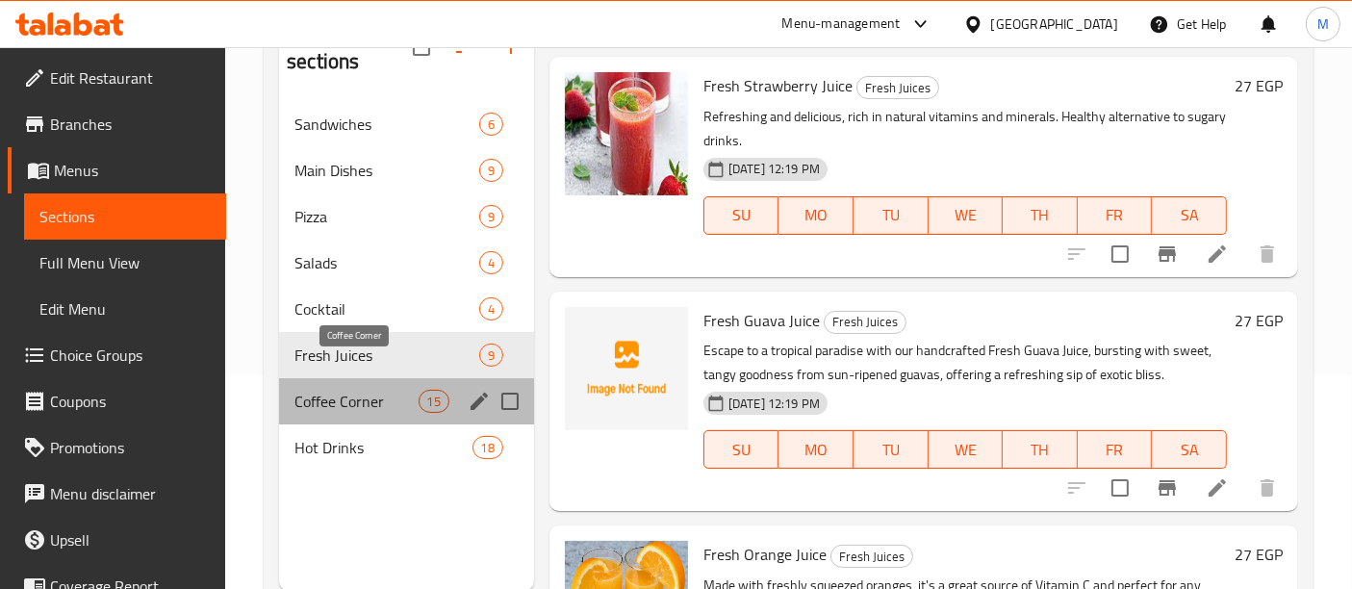
click at [356, 390] on span "Coffee Corner" at bounding box center [355, 401] width 123 height 23
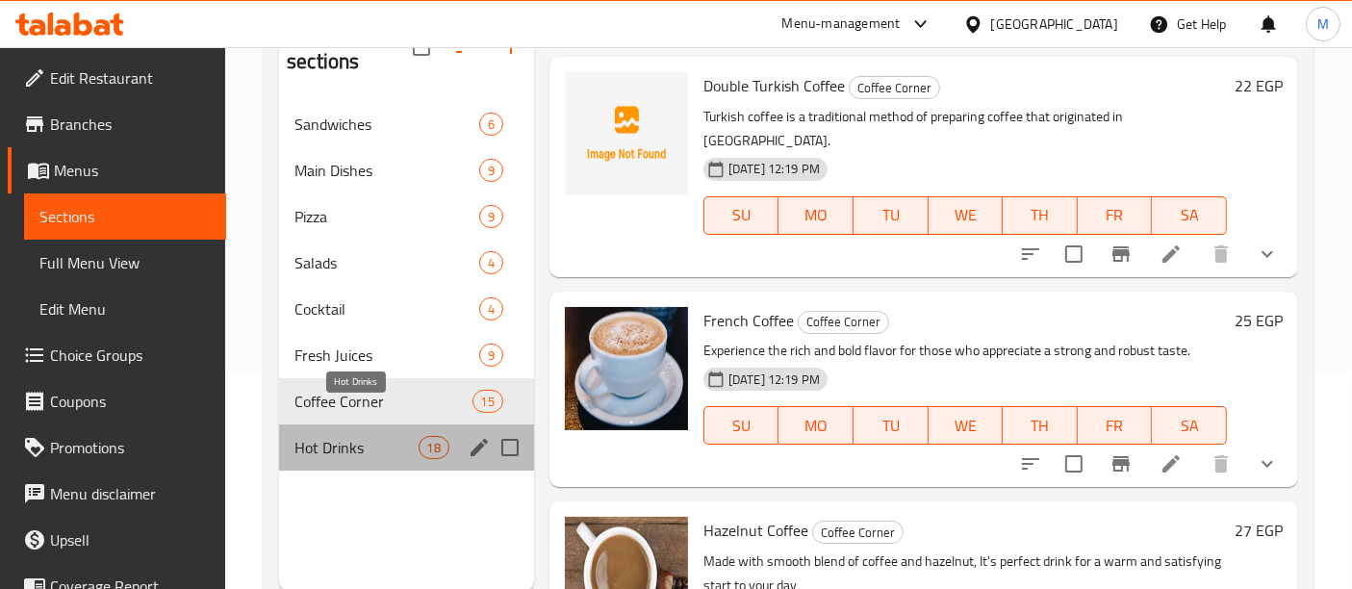
click at [335, 436] on span "Hot Drinks" at bounding box center [355, 447] width 123 height 23
